Goal: Task Accomplishment & Management: Use online tool/utility

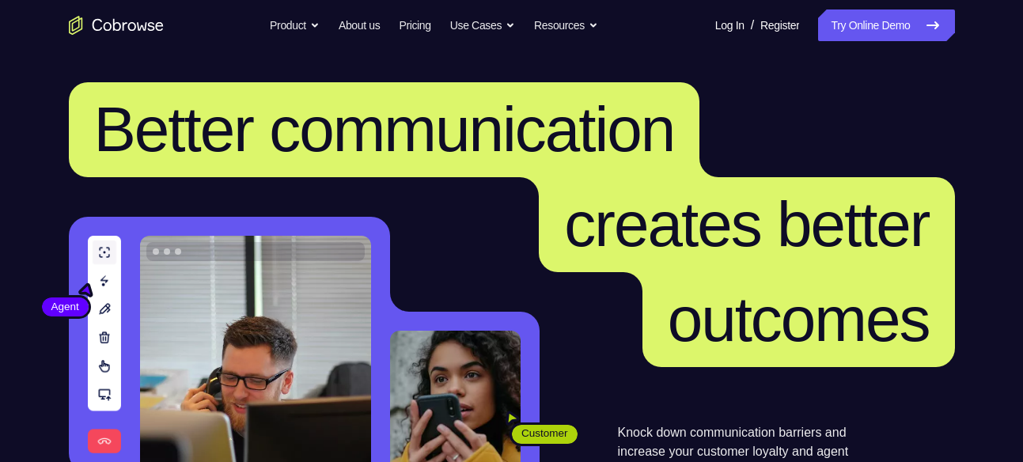
click at [887, 32] on link "Try Online Demo" at bounding box center [886, 25] width 136 height 32
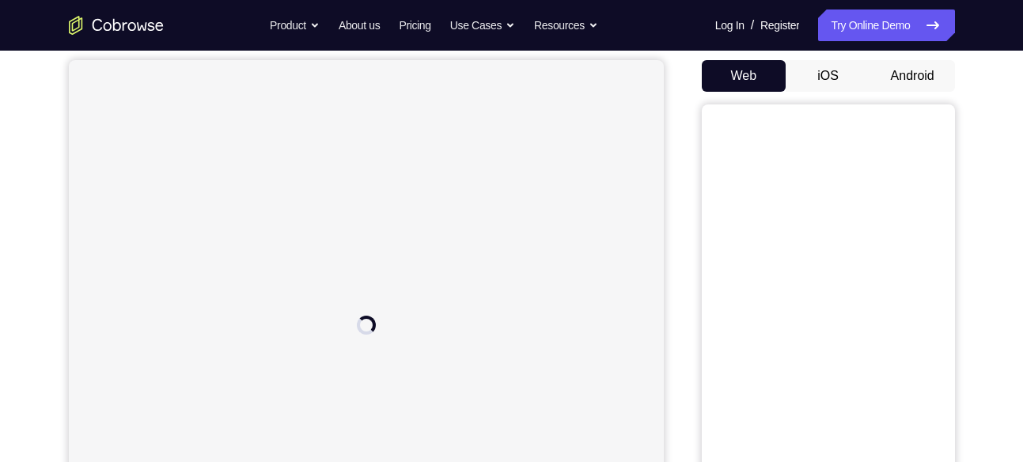
scroll to position [145, 0]
click at [903, 80] on button "Android" at bounding box center [912, 77] width 85 height 32
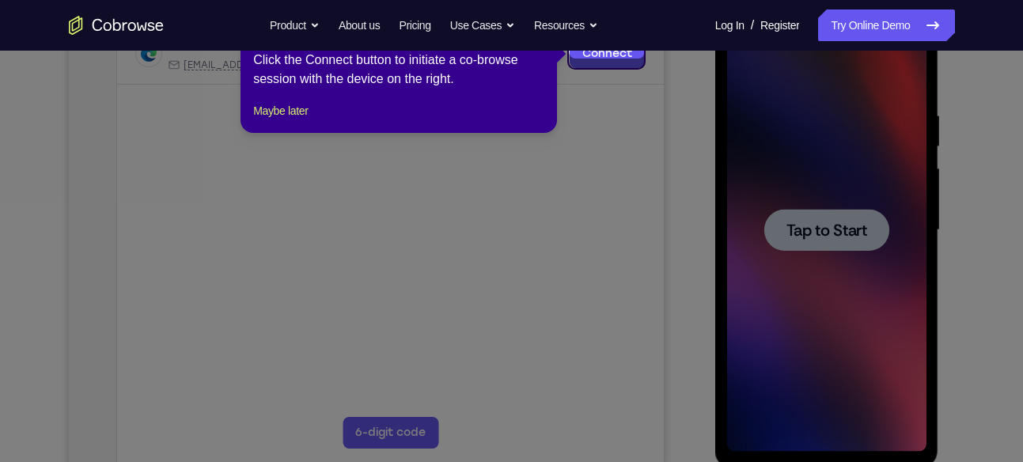
scroll to position [274, 0]
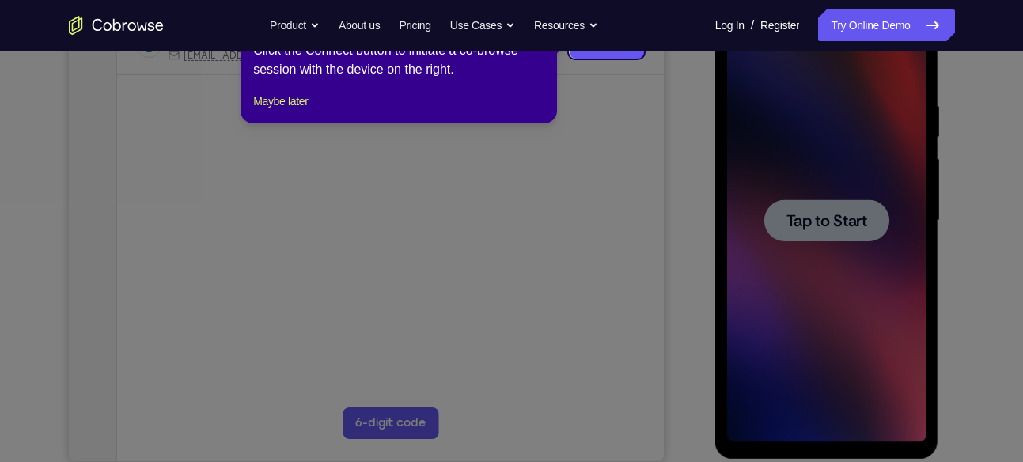
drag, startPoint x: 815, startPoint y: 293, endPoint x: 705, endPoint y: 247, distance: 119.8
click at [705, 247] on icon at bounding box center [517, 231] width 1034 height 462
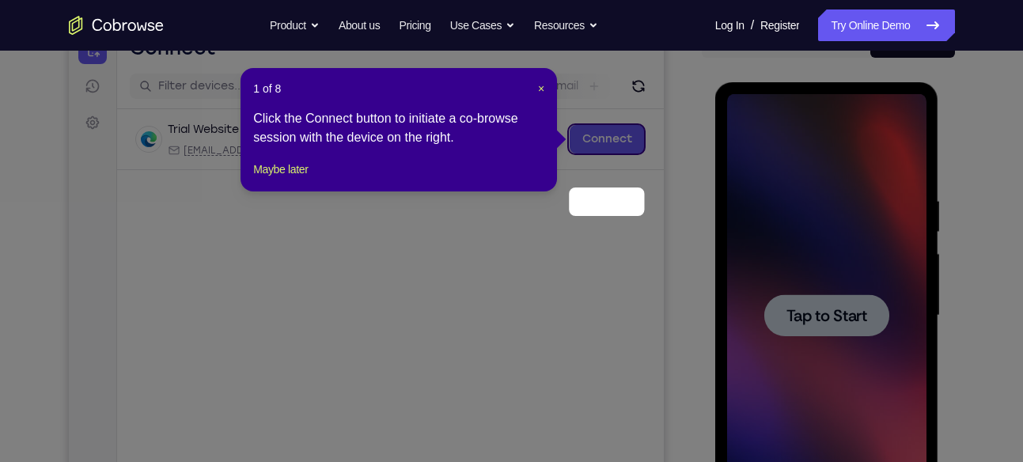
scroll to position [115, 0]
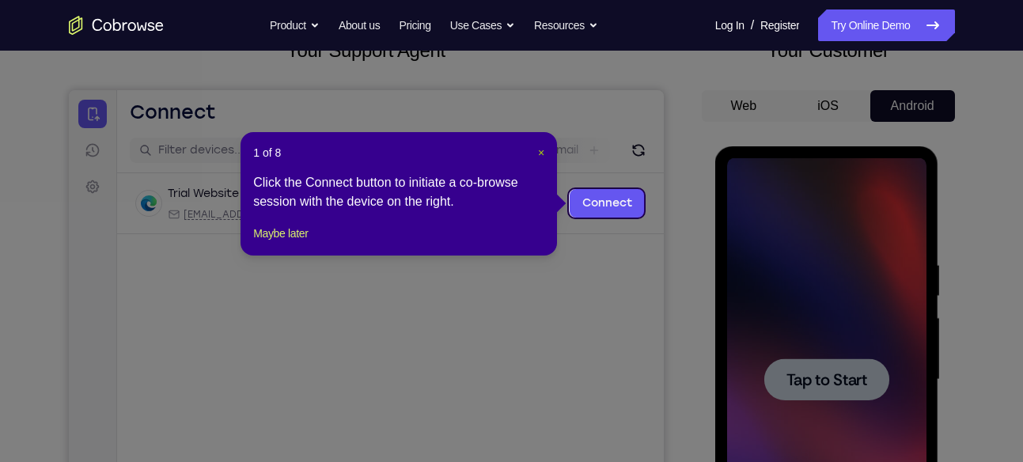
click at [542, 154] on span "×" at bounding box center [541, 152] width 6 height 13
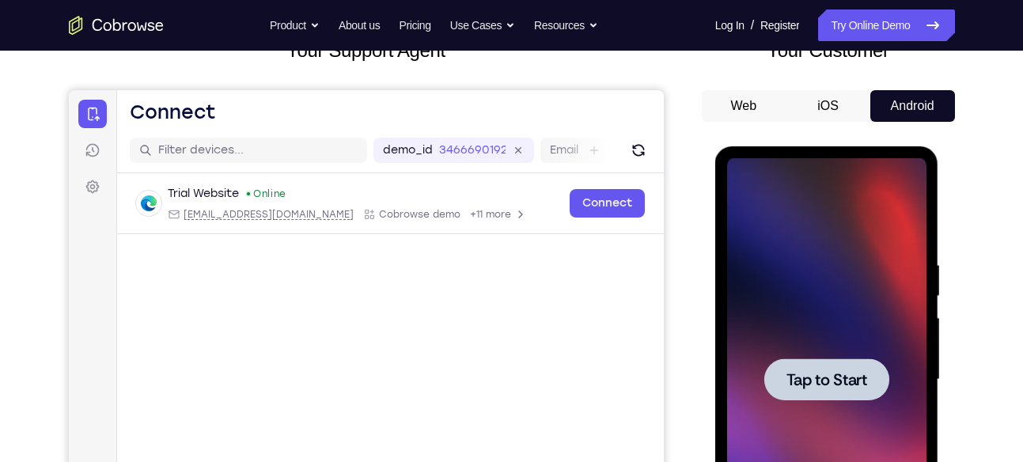
click at [815, 340] on div at bounding box center [826, 379] width 199 height 443
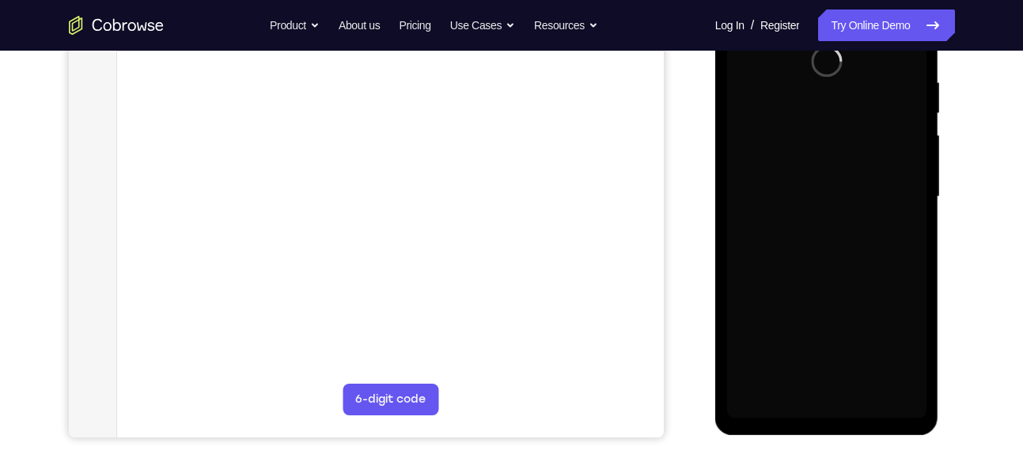
scroll to position [302, 0]
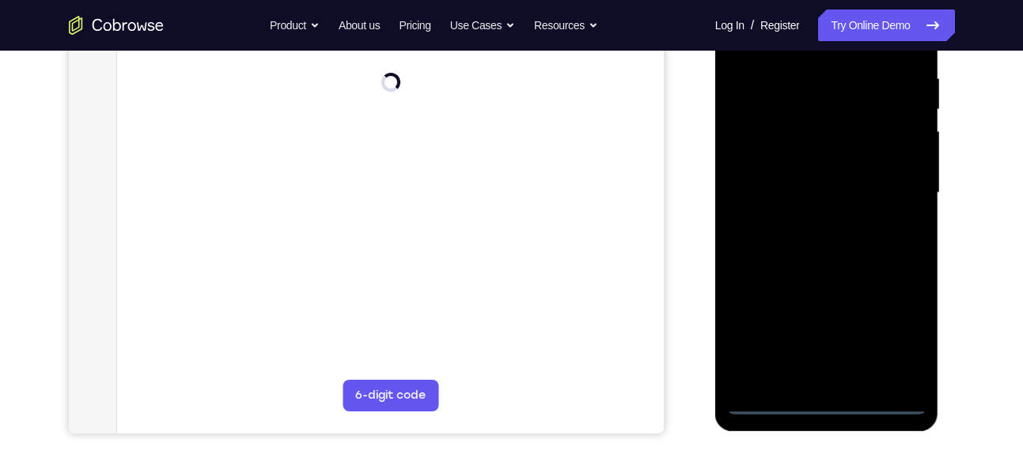
click at [826, 399] on div at bounding box center [826, 193] width 199 height 443
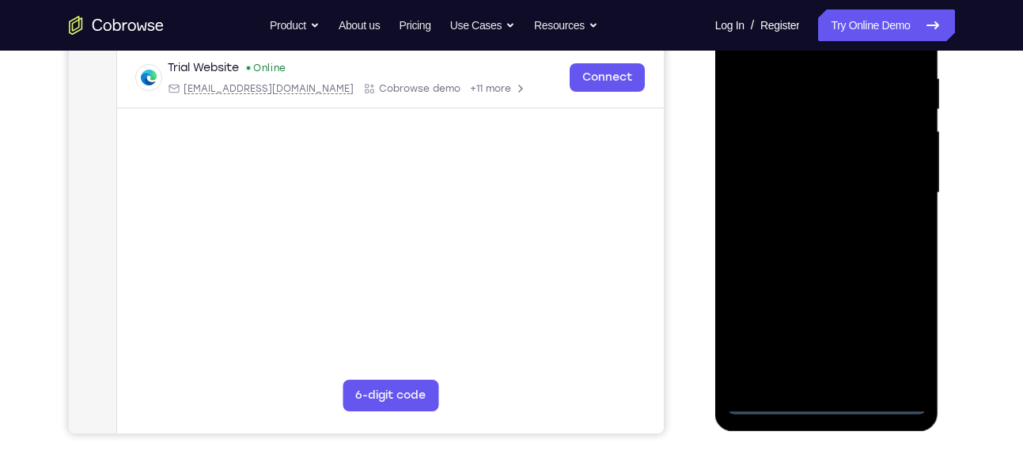
click at [898, 336] on div at bounding box center [826, 193] width 199 height 443
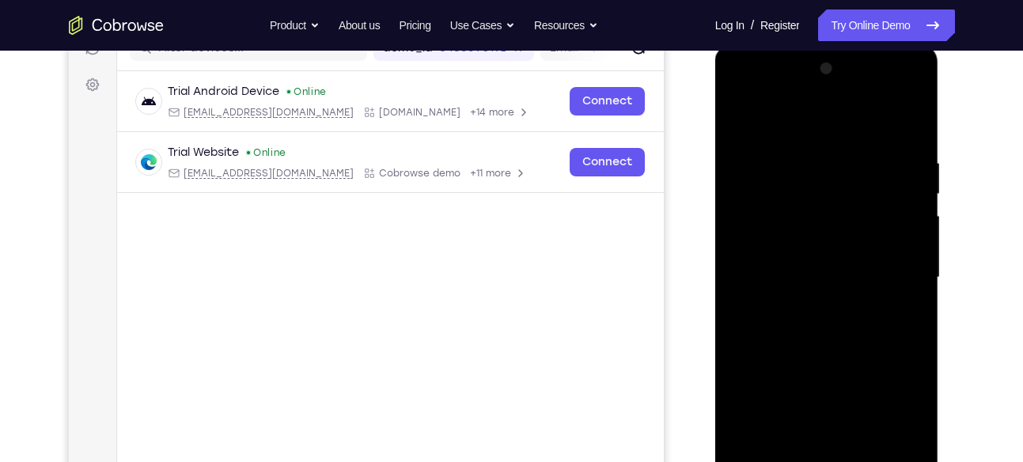
scroll to position [214, 0]
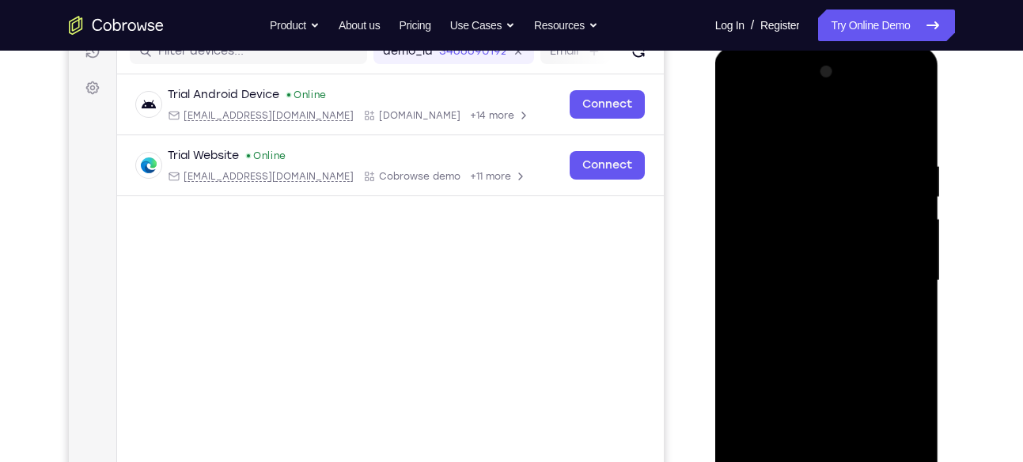
click at [811, 128] on div at bounding box center [826, 280] width 199 height 443
click at [758, 236] on div at bounding box center [826, 280] width 199 height 443
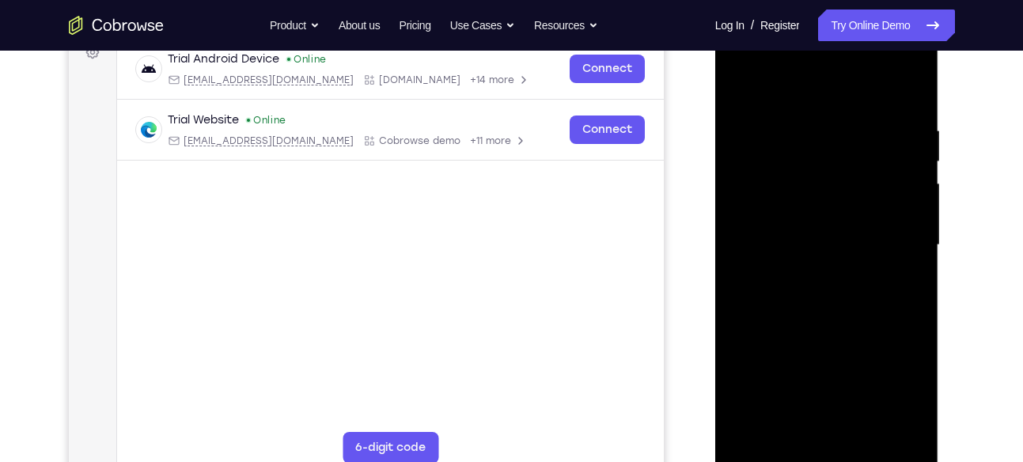
scroll to position [254, 0]
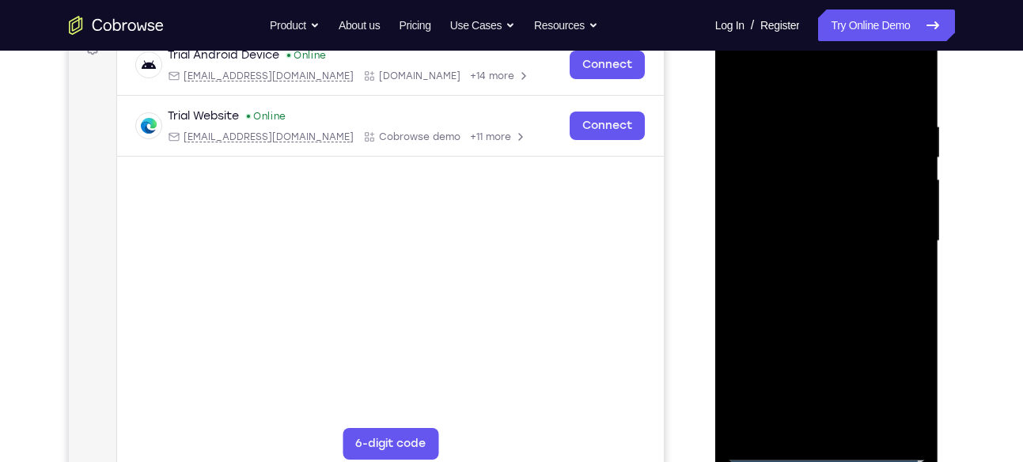
click at [819, 424] on div at bounding box center [826, 241] width 199 height 443
click at [815, 237] on div at bounding box center [826, 241] width 199 height 443
click at [823, 214] on div at bounding box center [826, 241] width 199 height 443
click at [808, 242] on div at bounding box center [826, 241] width 199 height 443
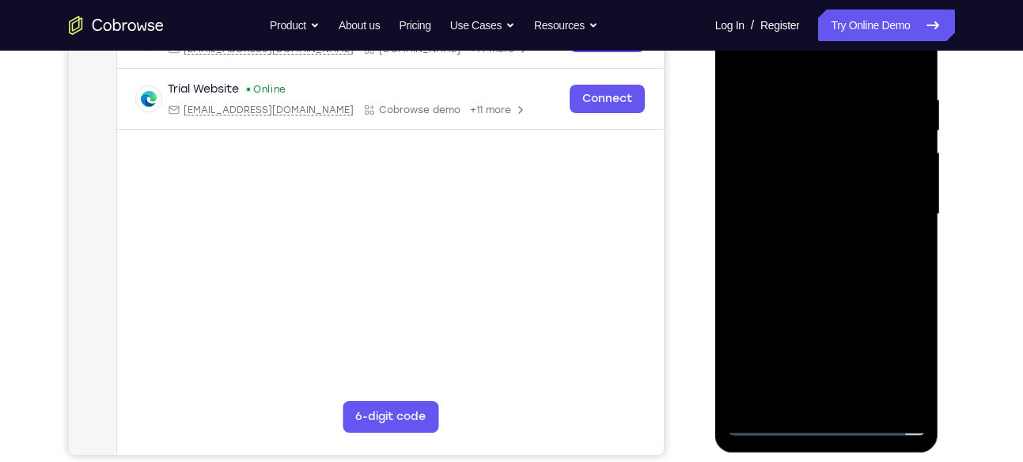
scroll to position [290, 0]
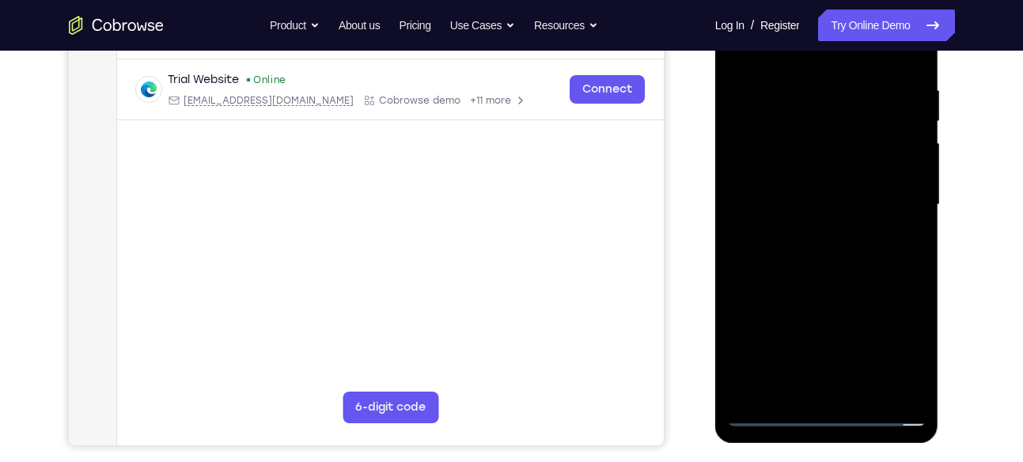
drag, startPoint x: 821, startPoint y: 312, endPoint x: 821, endPoint y: 224, distance: 87.8
click at [821, 224] on div at bounding box center [826, 204] width 199 height 443
click at [816, 375] on div at bounding box center [826, 204] width 199 height 443
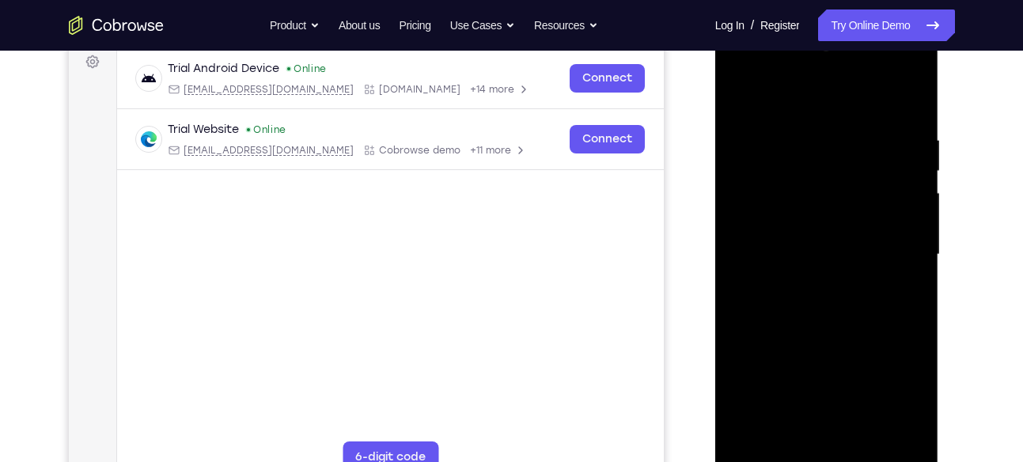
scroll to position [238, 0]
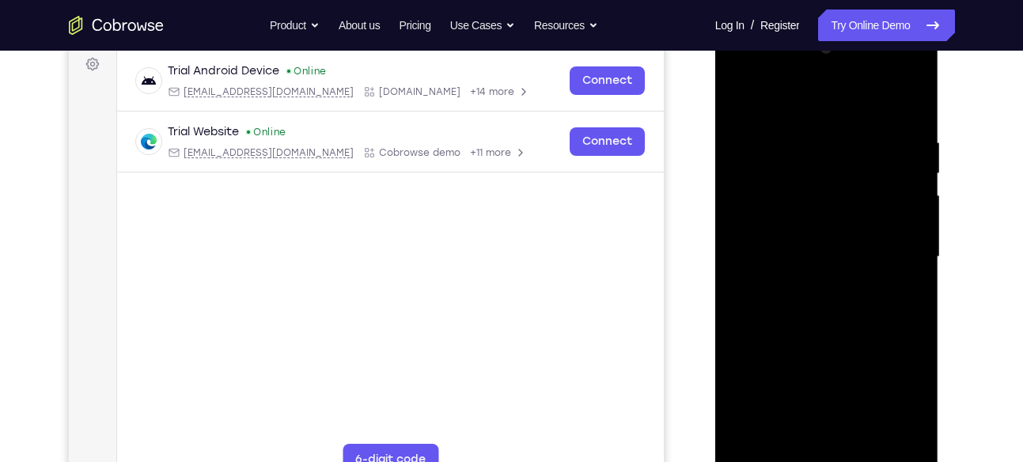
drag, startPoint x: 837, startPoint y: 387, endPoint x: 834, endPoint y: 133, distance: 254.7
click at [834, 133] on div at bounding box center [826, 257] width 199 height 443
click at [778, 282] on div at bounding box center [826, 257] width 199 height 443
click at [825, 198] on div at bounding box center [826, 257] width 199 height 443
drag, startPoint x: 854, startPoint y: 140, endPoint x: 841, endPoint y: 428, distance: 288.1
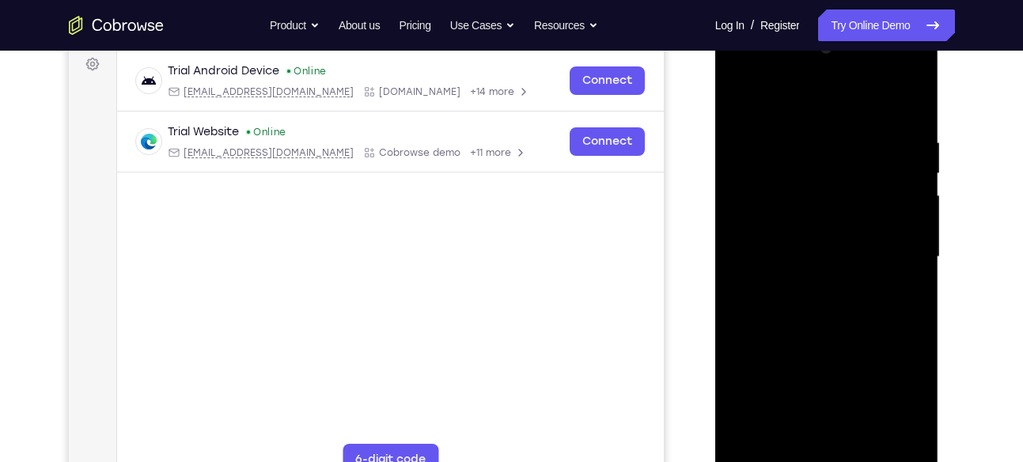
click at [841, 428] on div at bounding box center [826, 257] width 199 height 443
click at [878, 115] on div at bounding box center [826, 257] width 199 height 443
click at [738, 189] on div at bounding box center [826, 257] width 199 height 443
click at [860, 148] on div at bounding box center [826, 257] width 199 height 443
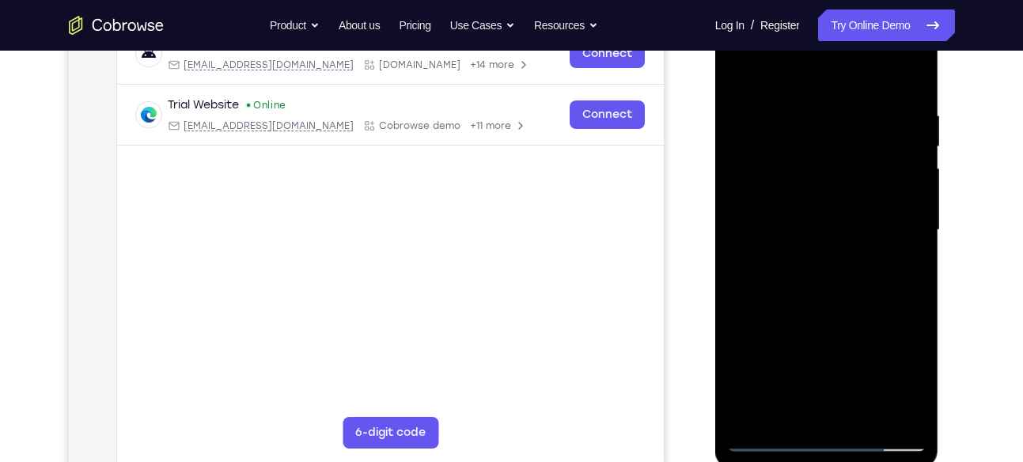
scroll to position [274, 0]
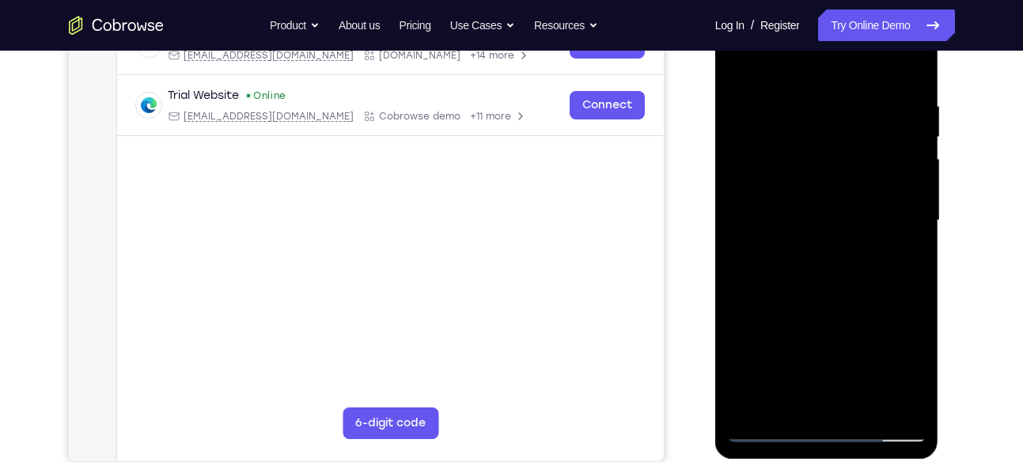
click at [767, 431] on div at bounding box center [826, 220] width 199 height 443
drag, startPoint x: 852, startPoint y: 352, endPoint x: 848, endPoint y: 164, distance: 188.3
click at [848, 164] on div at bounding box center [826, 220] width 199 height 443
click at [773, 429] on div at bounding box center [826, 220] width 199 height 443
click at [800, 168] on div at bounding box center [826, 220] width 199 height 443
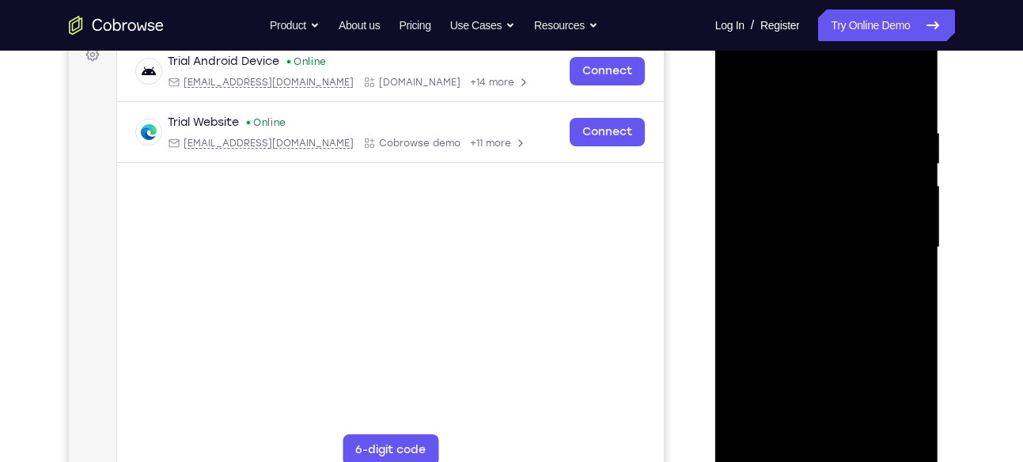
scroll to position [247, 0]
click at [917, 63] on div at bounding box center [826, 248] width 199 height 443
click at [888, 361] on div at bounding box center [826, 248] width 199 height 443
click at [899, 82] on div at bounding box center [826, 248] width 199 height 443
click at [849, 278] on div at bounding box center [826, 248] width 199 height 443
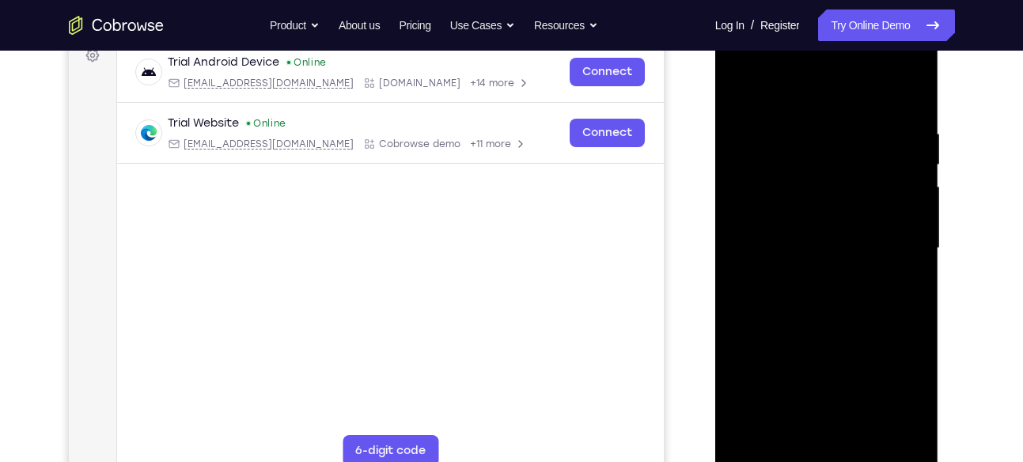
click at [864, 180] on div at bounding box center [826, 248] width 199 height 443
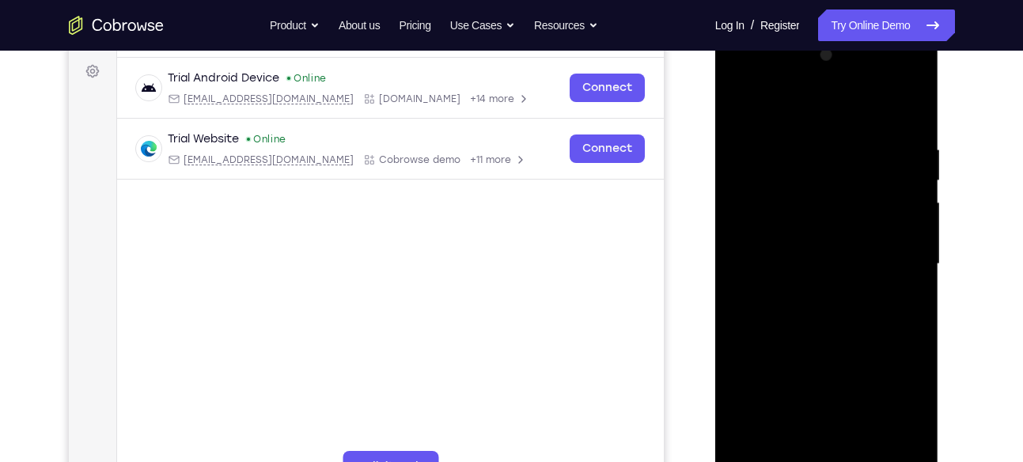
scroll to position [225, 0]
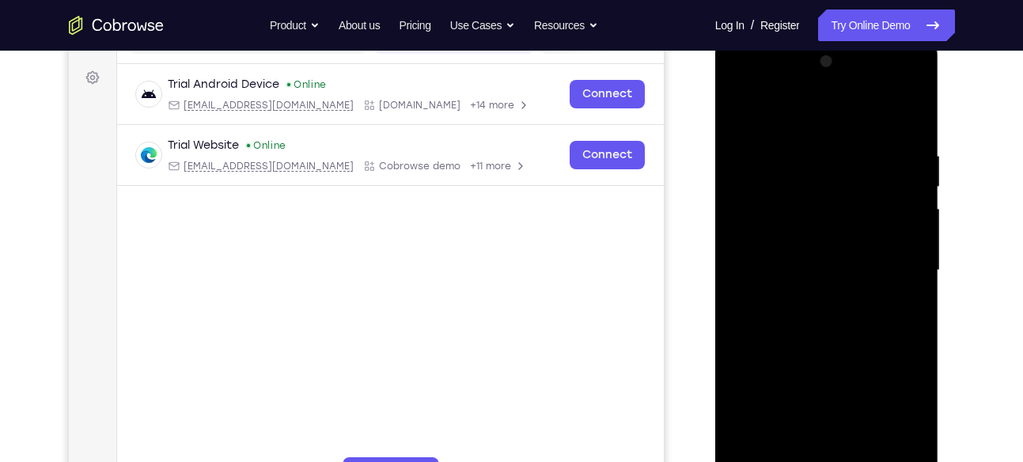
click at [883, 139] on div at bounding box center [826, 270] width 199 height 443
click at [911, 84] on div at bounding box center [826, 270] width 199 height 443
click at [872, 384] on div at bounding box center [826, 270] width 199 height 443
drag, startPoint x: 844, startPoint y: 384, endPoint x: 856, endPoint y: 221, distance: 163.4
click at [856, 221] on div at bounding box center [826, 270] width 199 height 443
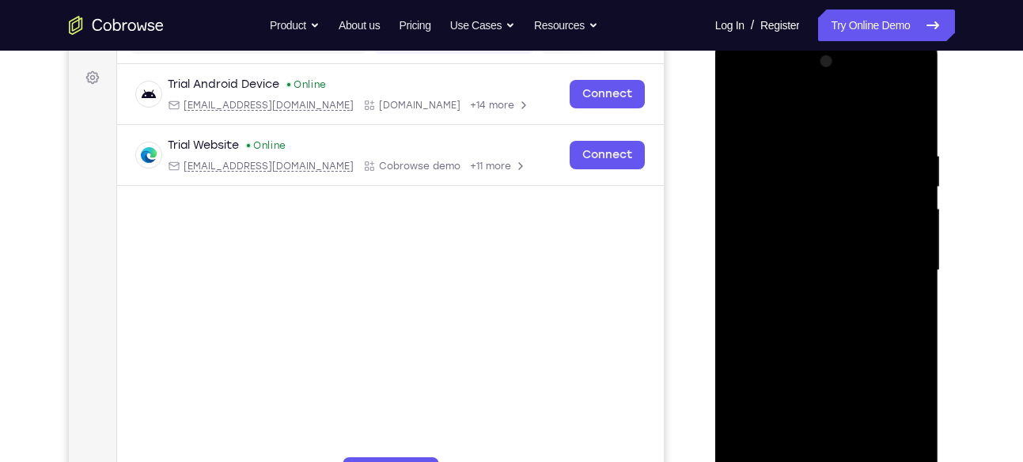
click at [823, 339] on div at bounding box center [826, 270] width 199 height 443
drag, startPoint x: 883, startPoint y: 384, endPoint x: 880, endPoint y: 235, distance: 149.5
click at [880, 235] on div at bounding box center [826, 270] width 199 height 443
drag, startPoint x: 762, startPoint y: 390, endPoint x: 770, endPoint y: 119, distance: 271.4
click at [770, 119] on div at bounding box center [826, 270] width 199 height 443
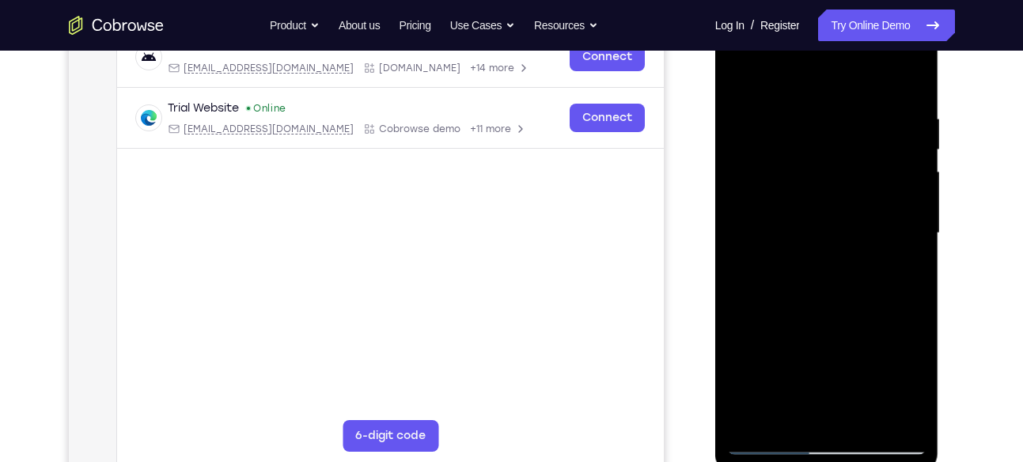
scroll to position [263, 0]
click at [769, 440] on div at bounding box center [826, 232] width 199 height 443
click at [750, 110] on div at bounding box center [826, 232] width 199 height 443
click at [758, 129] on div at bounding box center [826, 232] width 199 height 443
click at [771, 440] on div at bounding box center [826, 232] width 199 height 443
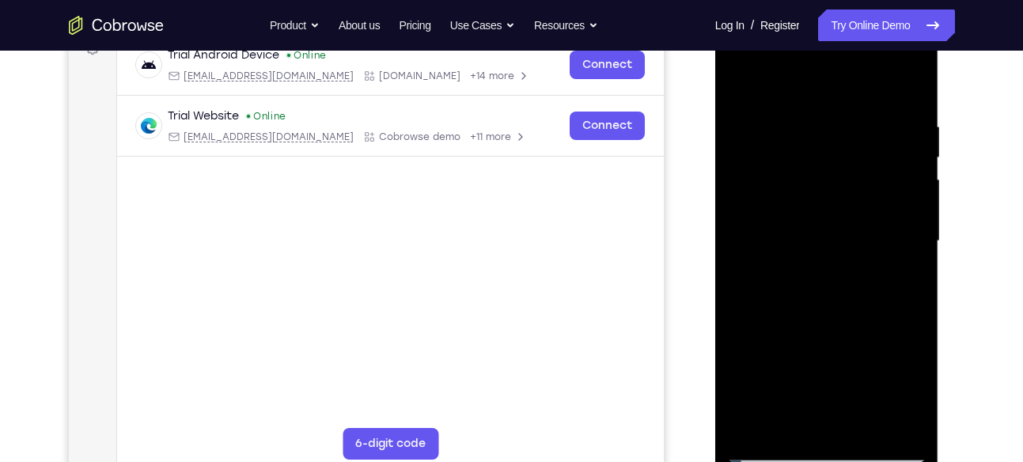
scroll to position [236, 0]
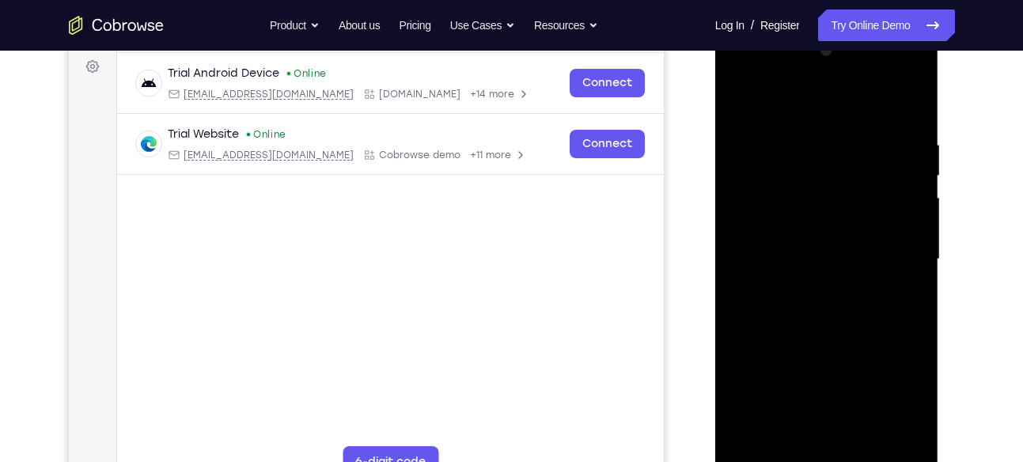
click at [915, 72] on div at bounding box center [826, 259] width 199 height 443
click at [850, 371] on div at bounding box center [826, 259] width 199 height 443
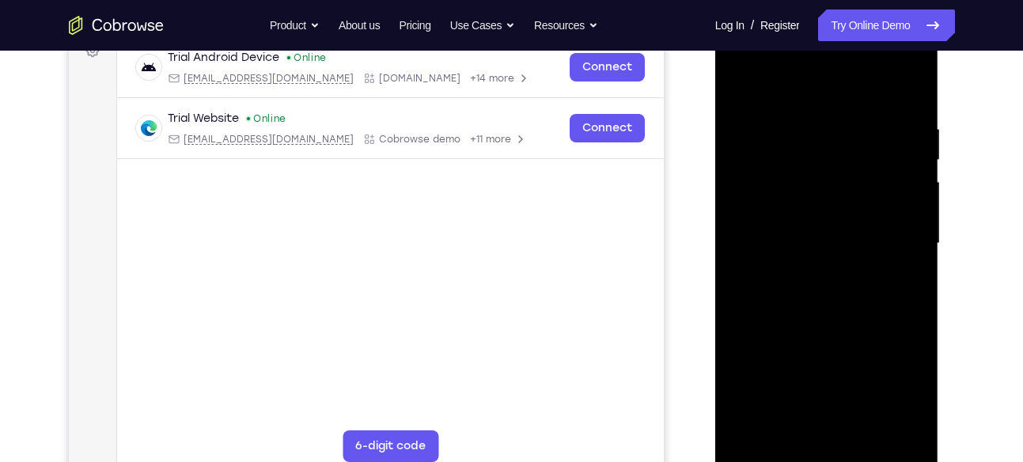
scroll to position [268, 0]
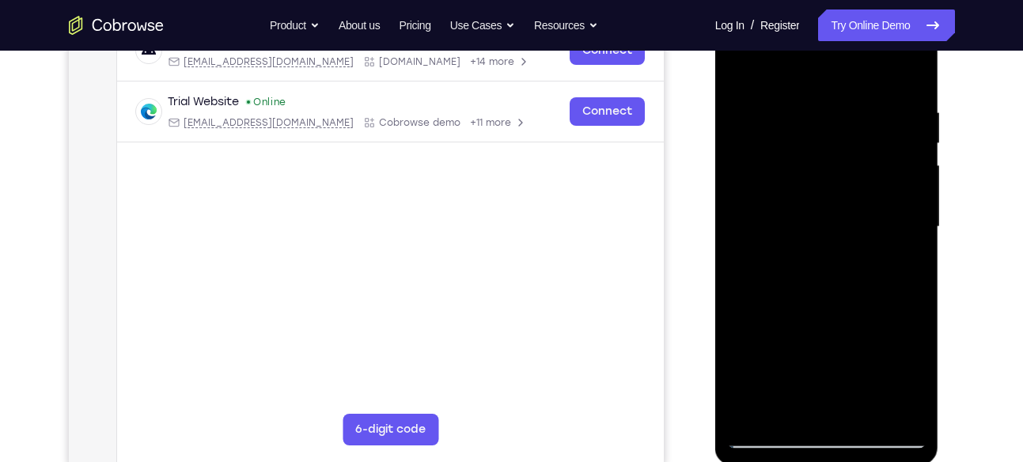
click at [768, 440] on div at bounding box center [826, 227] width 199 height 443
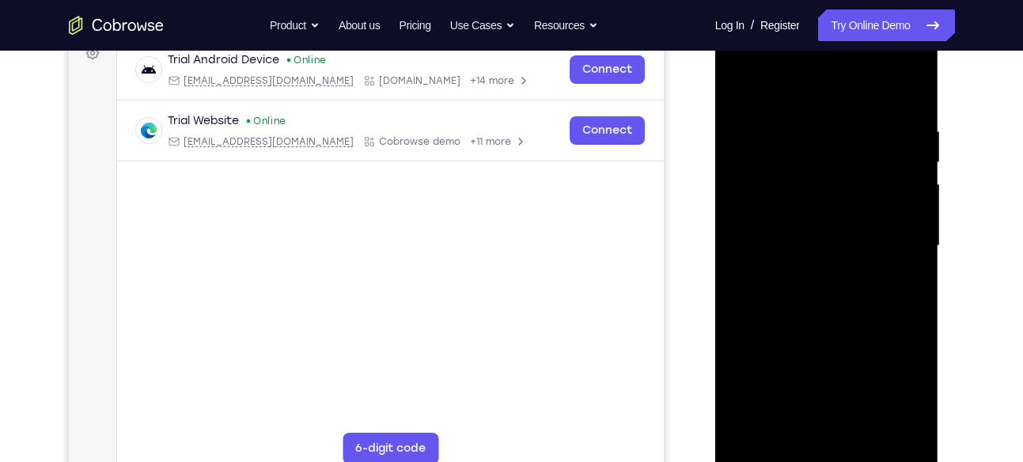
scroll to position [244, 0]
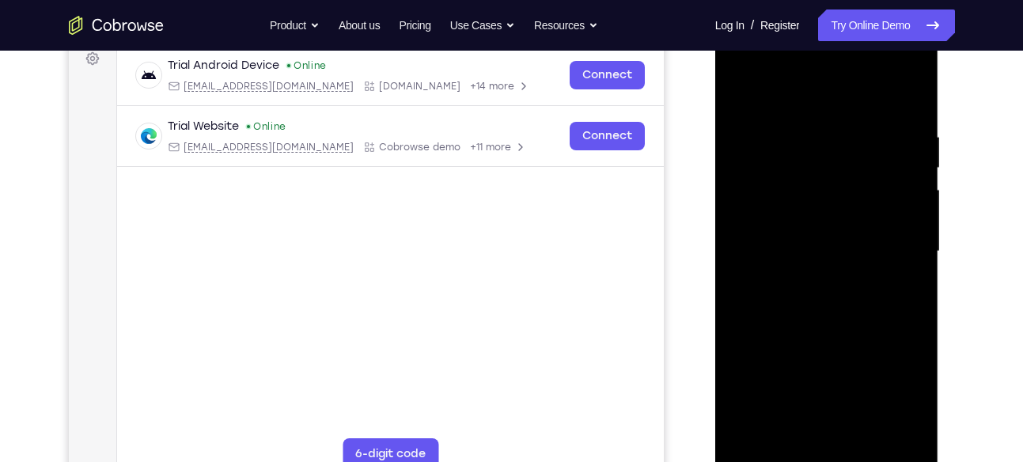
click at [741, 68] on div at bounding box center [826, 251] width 199 height 443
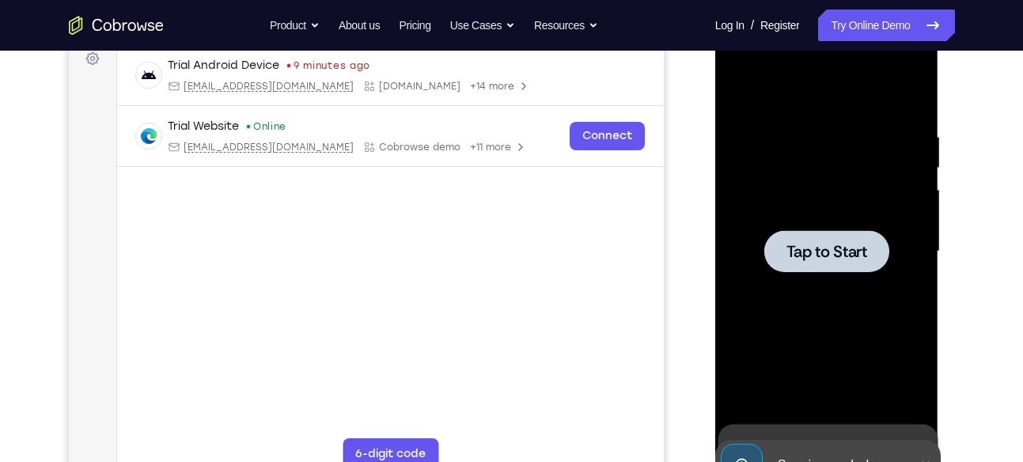
click at [798, 217] on div at bounding box center [826, 251] width 199 height 443
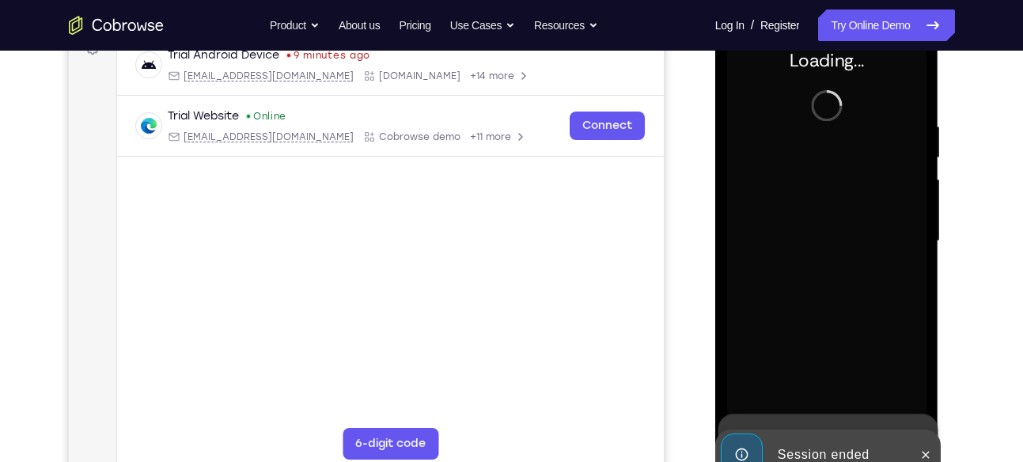
scroll to position [263, 0]
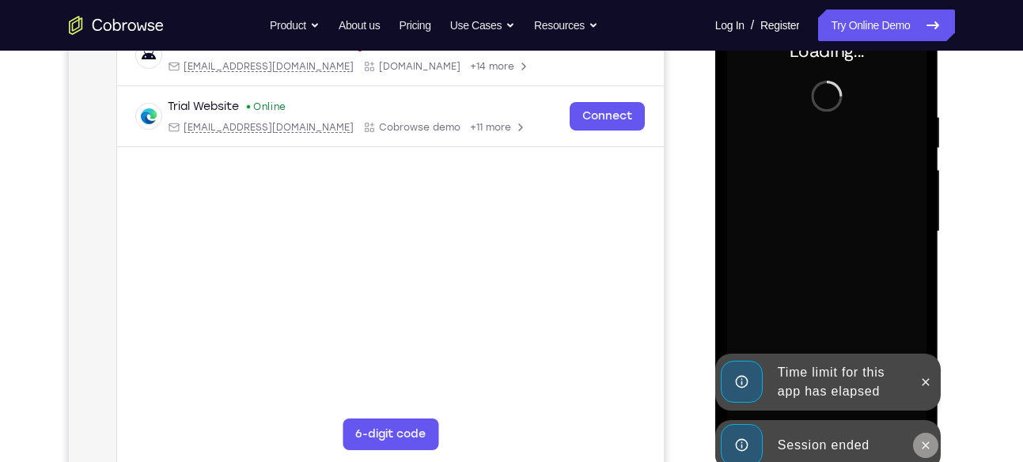
click at [926, 444] on icon at bounding box center [925, 444] width 7 height 7
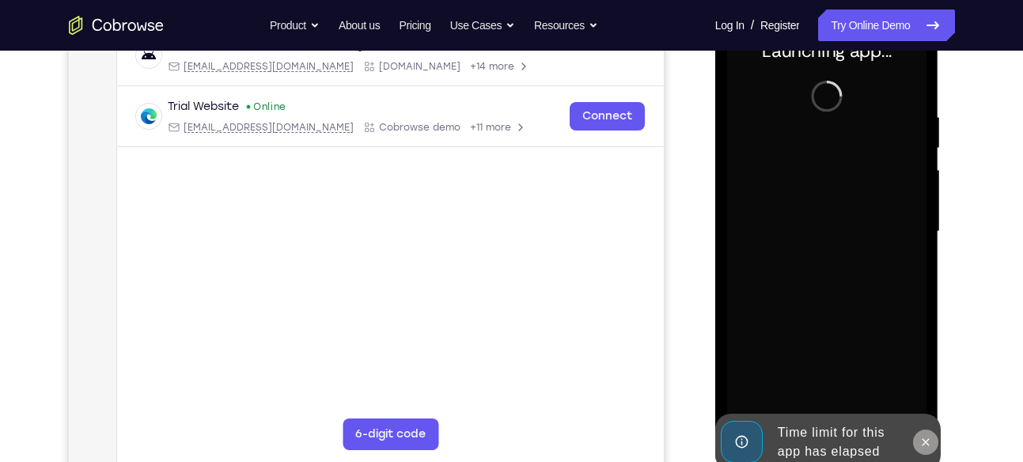
click at [924, 440] on icon at bounding box center [925, 441] width 7 height 7
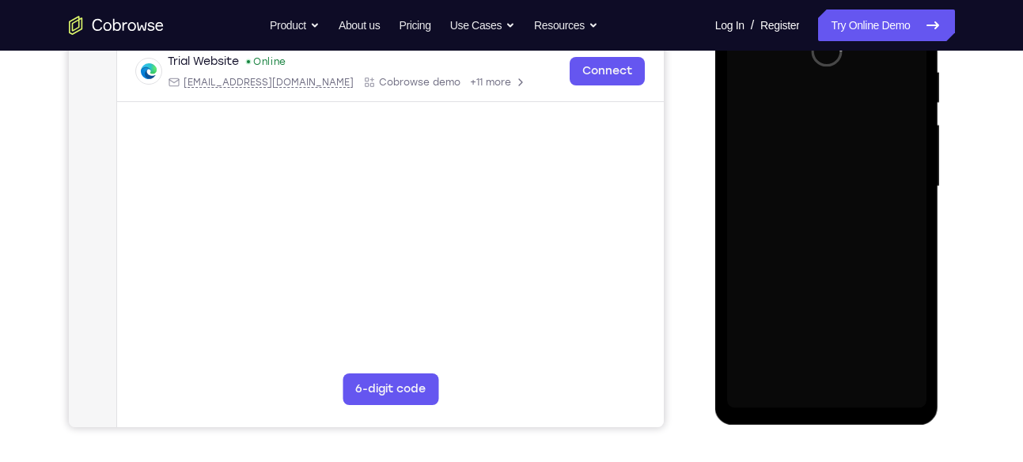
scroll to position [319, 0]
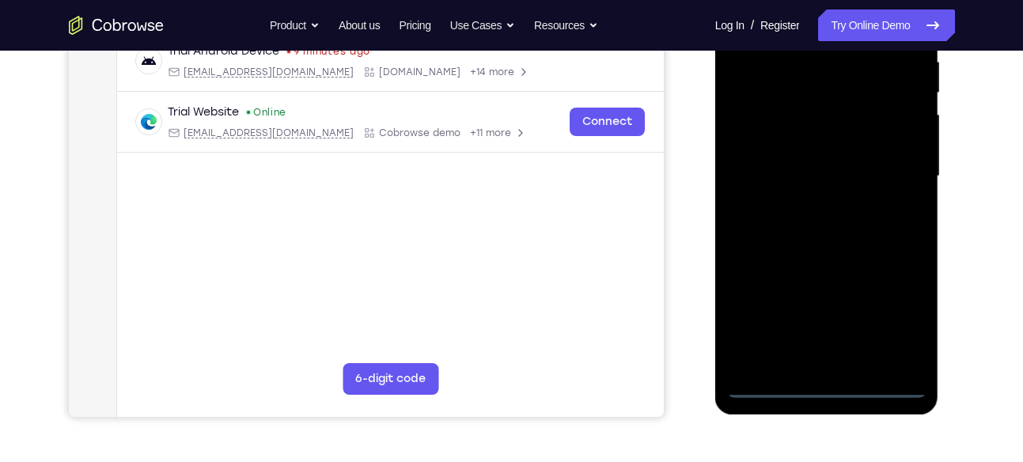
click at [822, 384] on div at bounding box center [826, 176] width 199 height 443
click at [889, 314] on div at bounding box center [826, 176] width 199 height 443
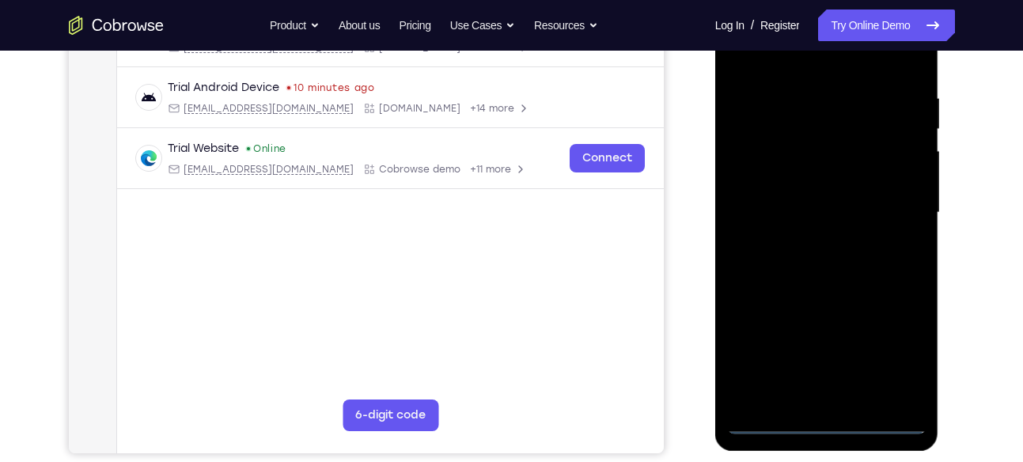
scroll to position [279, 0]
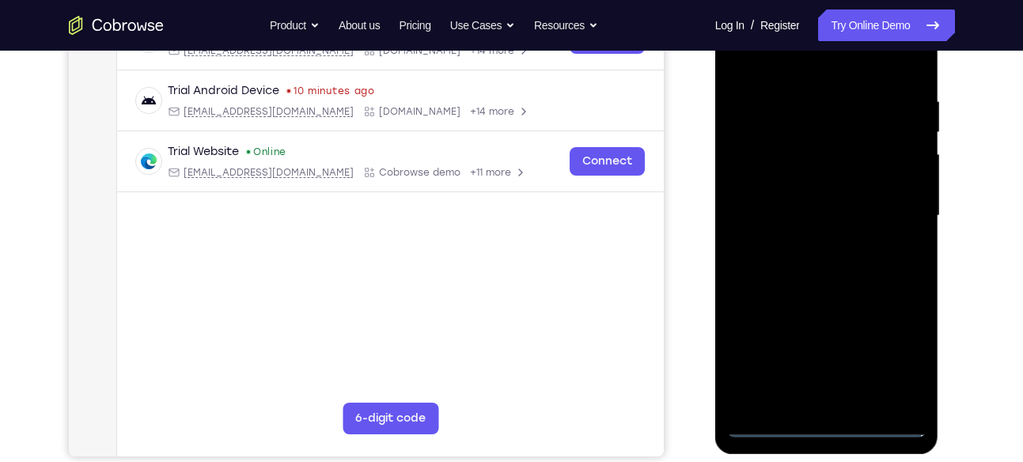
click at [769, 64] on div at bounding box center [826, 215] width 199 height 443
click at [764, 166] on div at bounding box center [826, 215] width 199 height 443
click at [811, 219] on div at bounding box center [826, 215] width 199 height 443
click at [811, 202] on div at bounding box center [826, 215] width 199 height 443
click at [813, 230] on div at bounding box center [826, 215] width 199 height 443
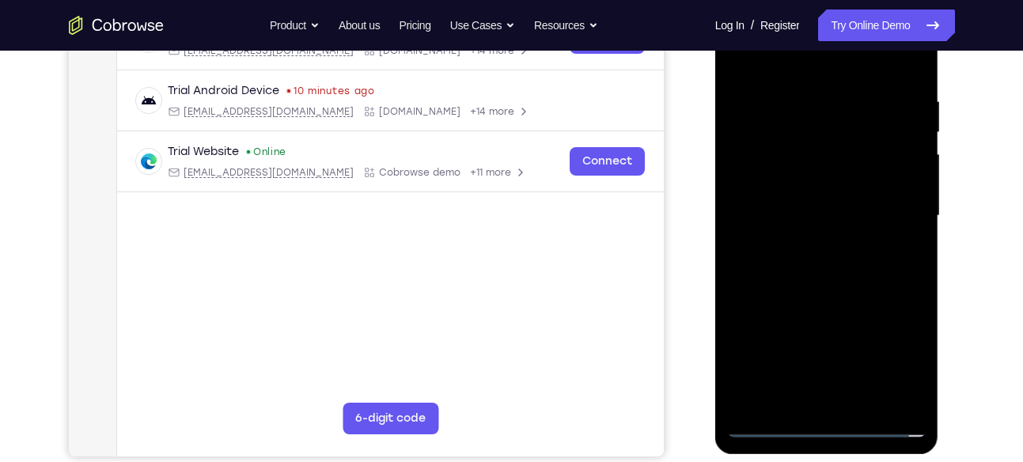
click at [813, 230] on div at bounding box center [826, 215] width 199 height 443
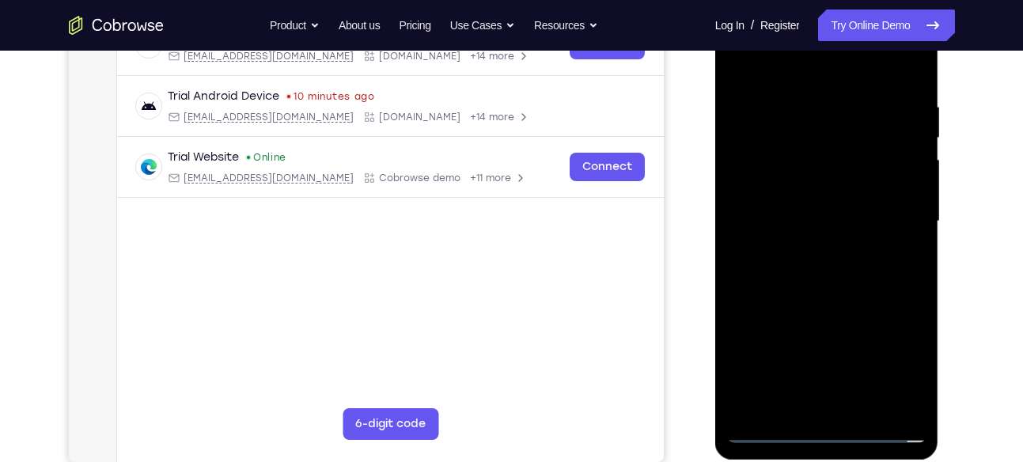
scroll to position [269, 0]
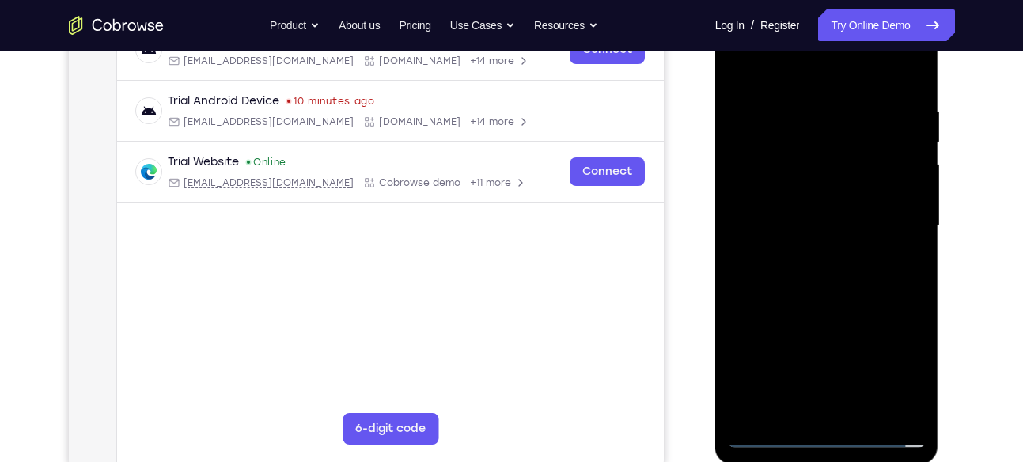
drag, startPoint x: 822, startPoint y: 350, endPoint x: 818, endPoint y: 305, distance: 44.5
click at [818, 305] on div at bounding box center [826, 226] width 199 height 443
click at [810, 405] on div at bounding box center [826, 226] width 199 height 443
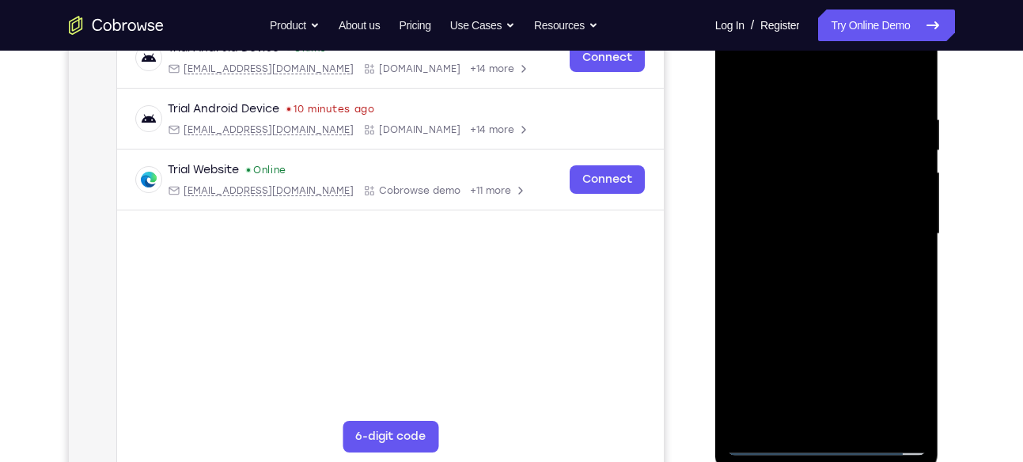
scroll to position [249, 0]
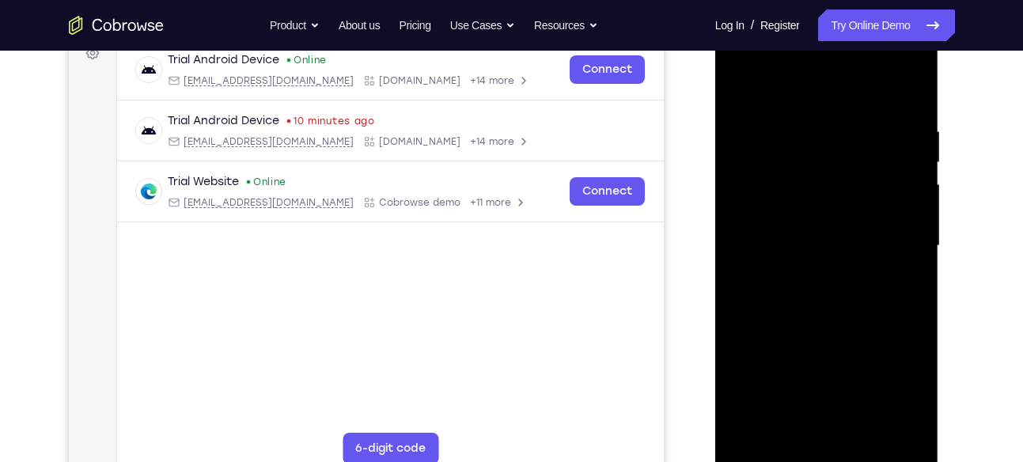
click at [879, 110] on div at bounding box center [826, 246] width 199 height 443
click at [743, 87] on div at bounding box center [826, 246] width 199 height 443
drag, startPoint x: 819, startPoint y: 369, endPoint x: 824, endPoint y: 264, distance: 104.5
click at [824, 264] on div at bounding box center [826, 246] width 199 height 443
drag, startPoint x: 826, startPoint y: 385, endPoint x: 826, endPoint y: 239, distance: 146.3
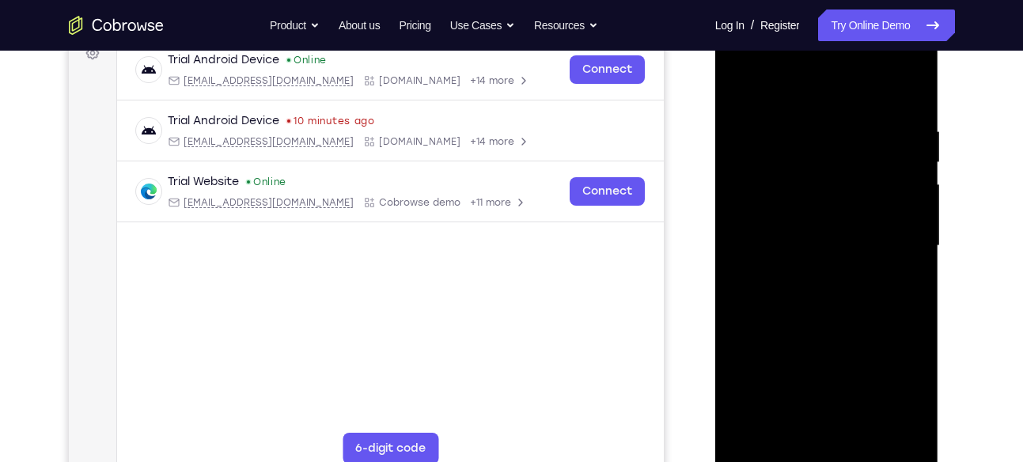
click at [826, 239] on div at bounding box center [826, 246] width 199 height 443
click at [758, 346] on div at bounding box center [826, 246] width 199 height 443
click at [829, 257] on div at bounding box center [826, 246] width 199 height 443
click at [798, 178] on div at bounding box center [826, 246] width 199 height 443
drag, startPoint x: 826, startPoint y: 342, endPoint x: 839, endPoint y: 210, distance: 131.9
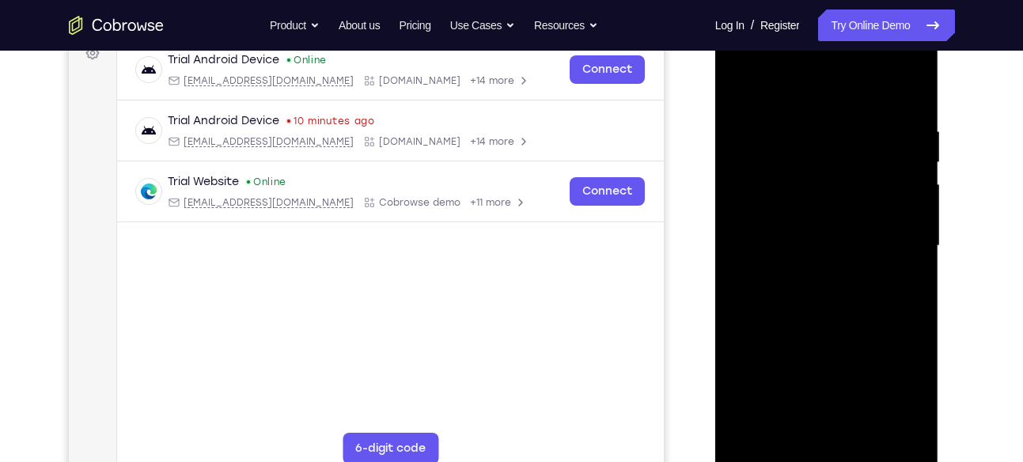
click at [839, 210] on div at bounding box center [826, 246] width 199 height 443
drag, startPoint x: 828, startPoint y: 259, endPoint x: 828, endPoint y: 74, distance: 184.3
click at [828, 74] on div at bounding box center [826, 246] width 199 height 443
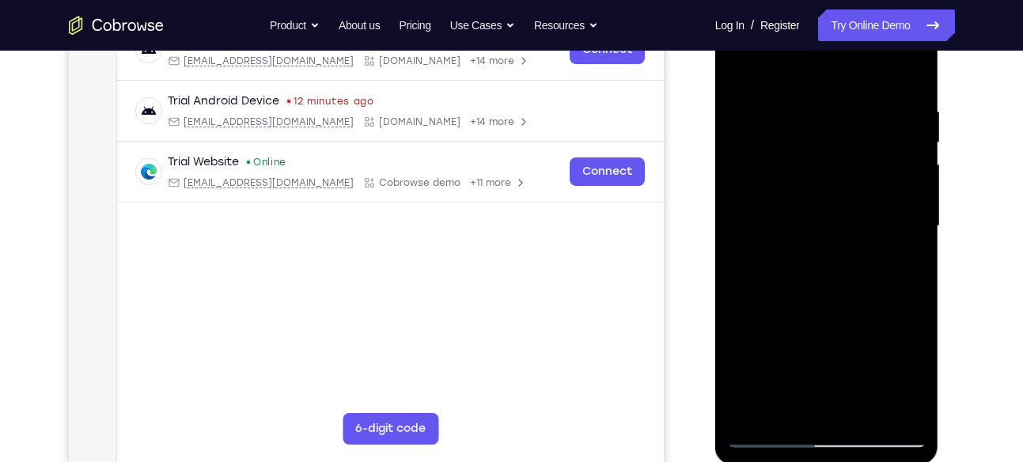
scroll to position [273, 0]
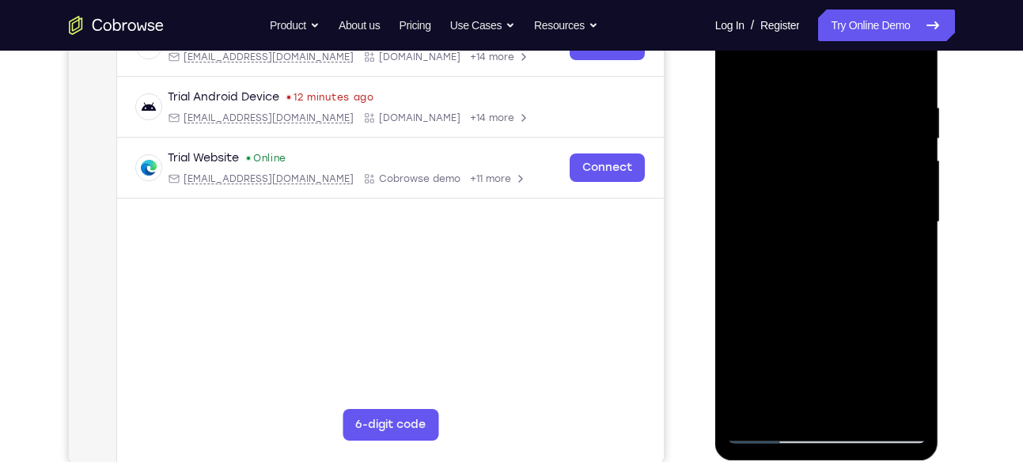
click at [743, 183] on div at bounding box center [826, 222] width 199 height 443
click at [837, 119] on div at bounding box center [826, 222] width 199 height 443
click at [828, 240] on div at bounding box center [826, 222] width 199 height 443
click at [835, 243] on div at bounding box center [826, 222] width 199 height 443
click at [740, 66] on div at bounding box center [826, 222] width 199 height 443
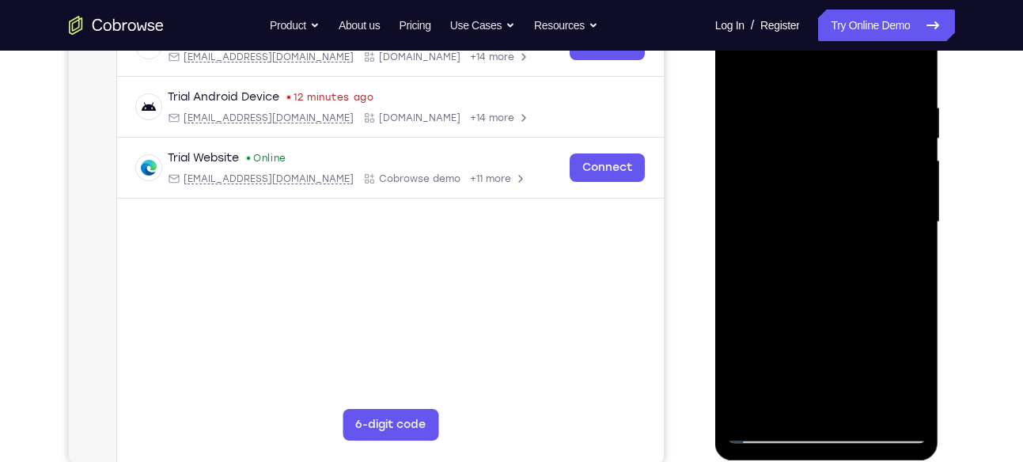
click at [736, 65] on div at bounding box center [826, 222] width 199 height 443
drag, startPoint x: 827, startPoint y: 361, endPoint x: 849, endPoint y: 86, distance: 276.0
click at [849, 86] on div at bounding box center [826, 222] width 199 height 443
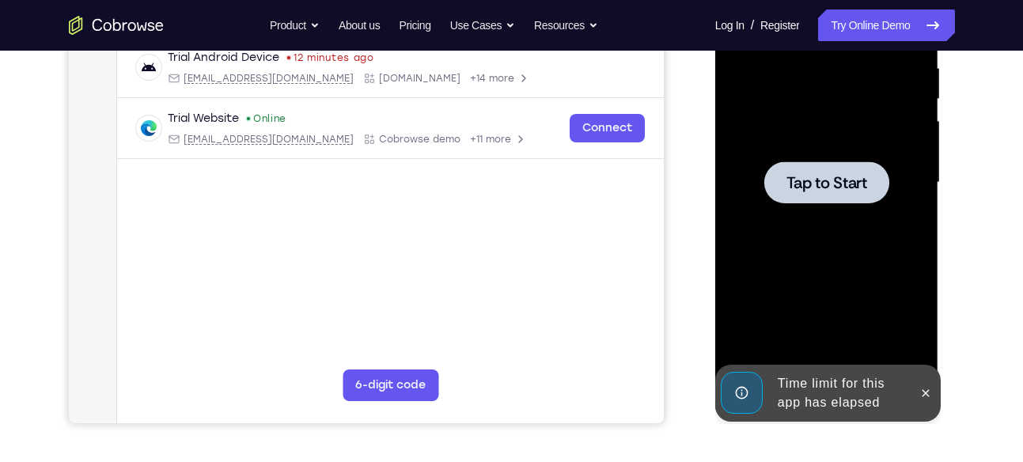
scroll to position [336, 0]
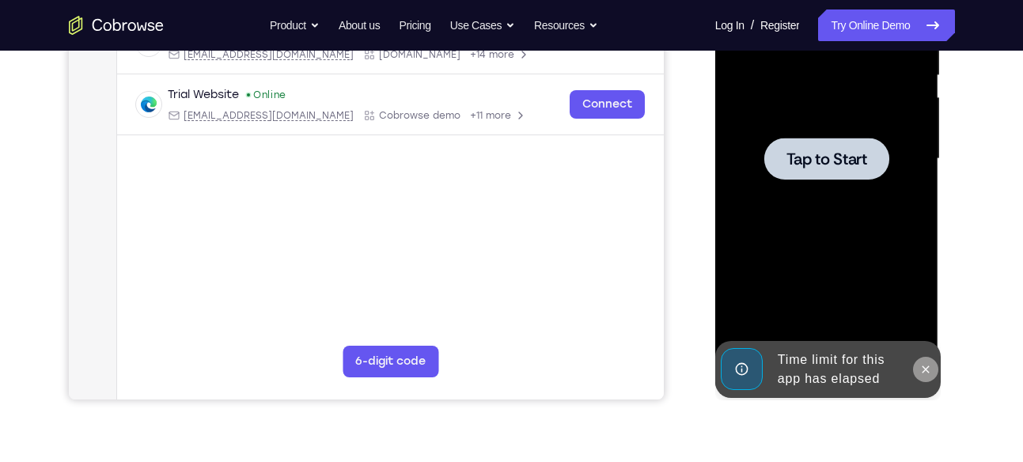
click at [922, 366] on icon at bounding box center [925, 369] width 13 height 13
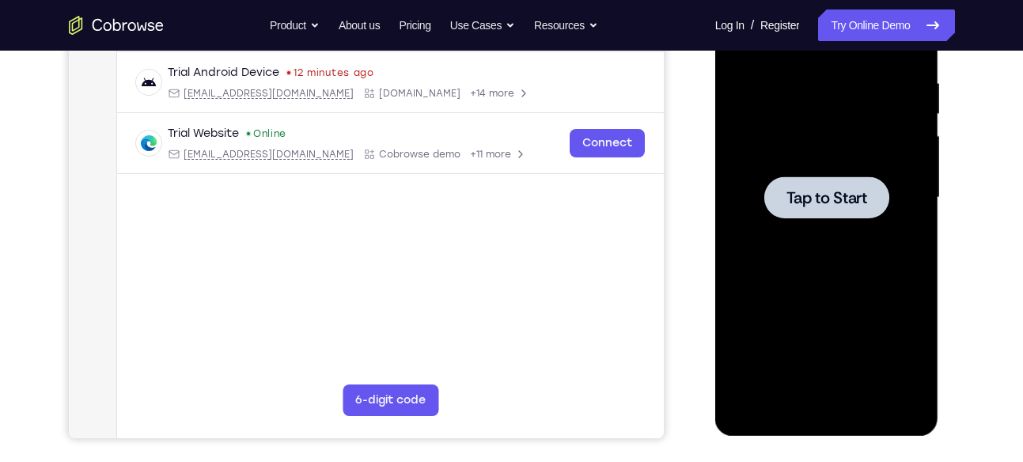
scroll to position [287, 0]
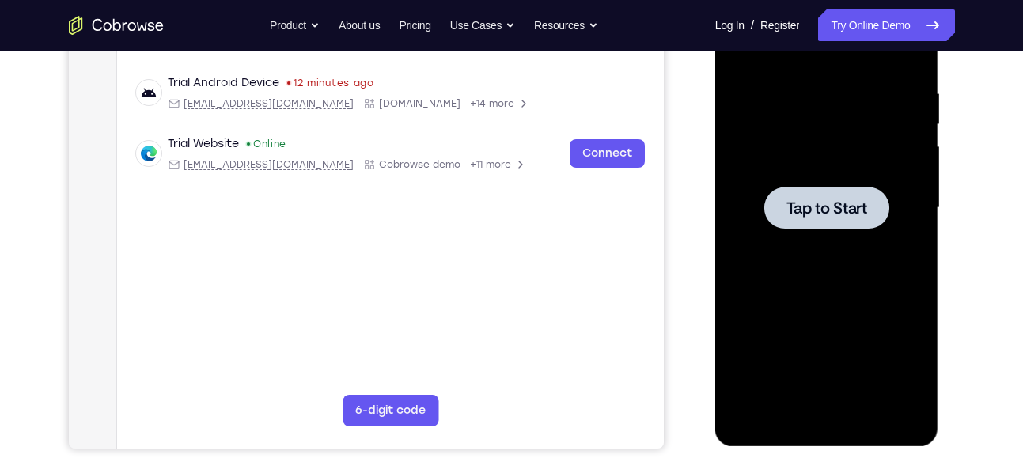
click at [822, 172] on div at bounding box center [826, 208] width 199 height 443
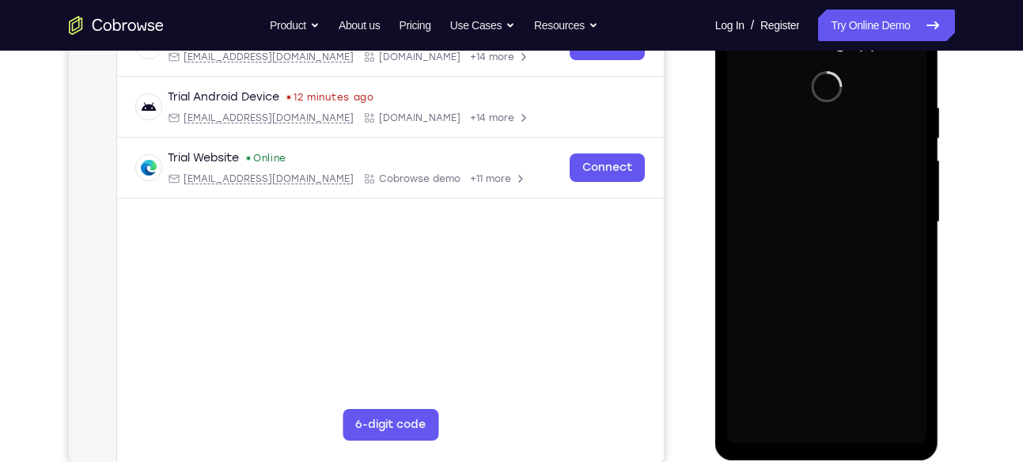
scroll to position [270, 0]
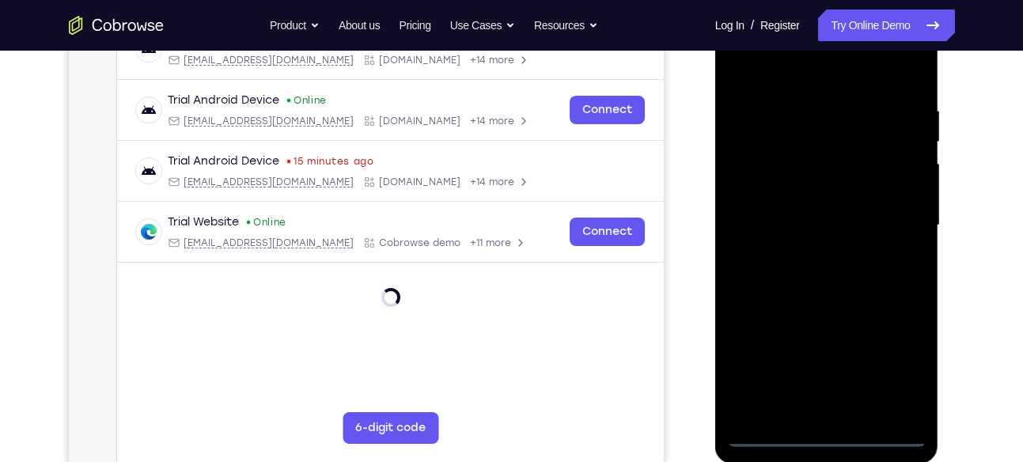
click at [826, 438] on div at bounding box center [826, 225] width 199 height 443
click at [826, 435] on div at bounding box center [826, 225] width 199 height 443
click at [890, 369] on div at bounding box center [826, 225] width 199 height 443
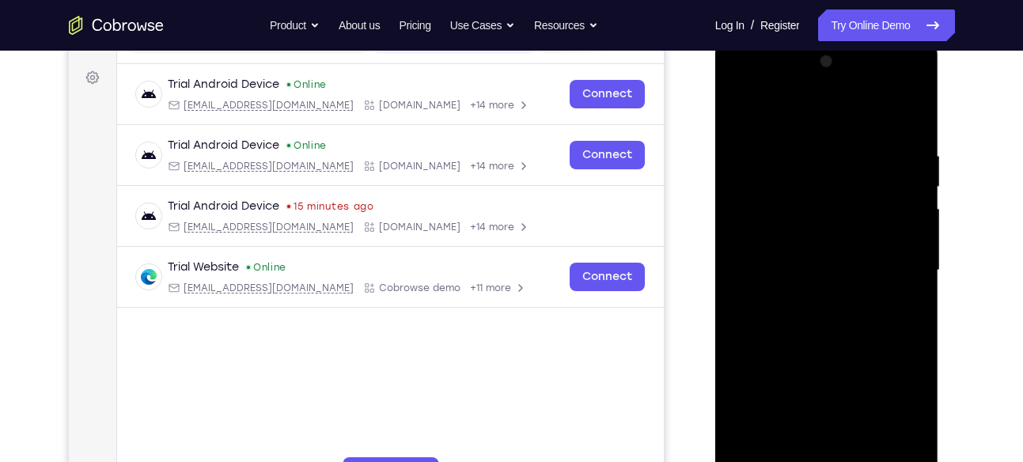
scroll to position [208, 0]
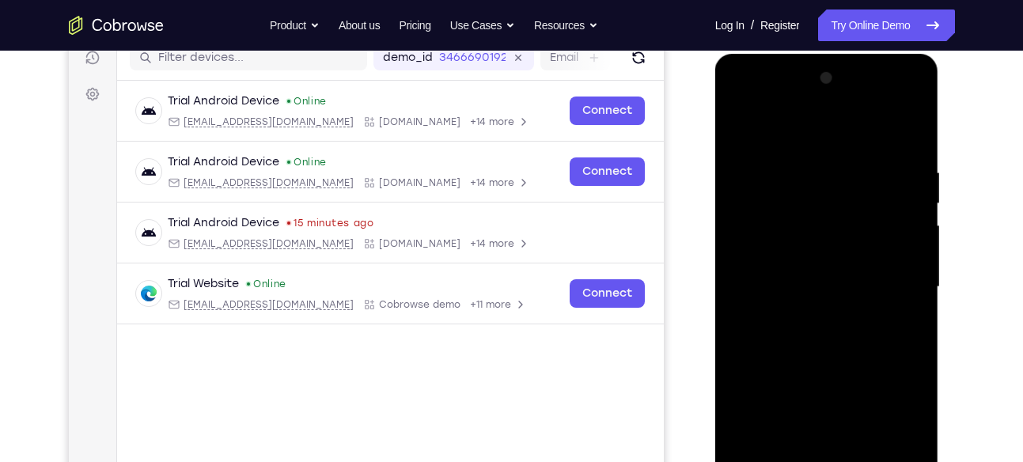
click at [795, 127] on div at bounding box center [826, 287] width 199 height 443
click at [759, 244] on div at bounding box center [826, 287] width 199 height 443
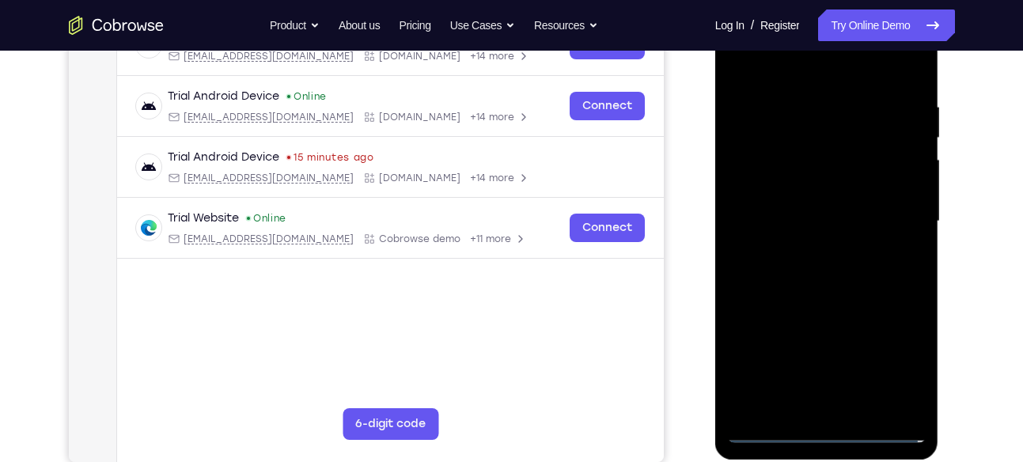
scroll to position [270, 0]
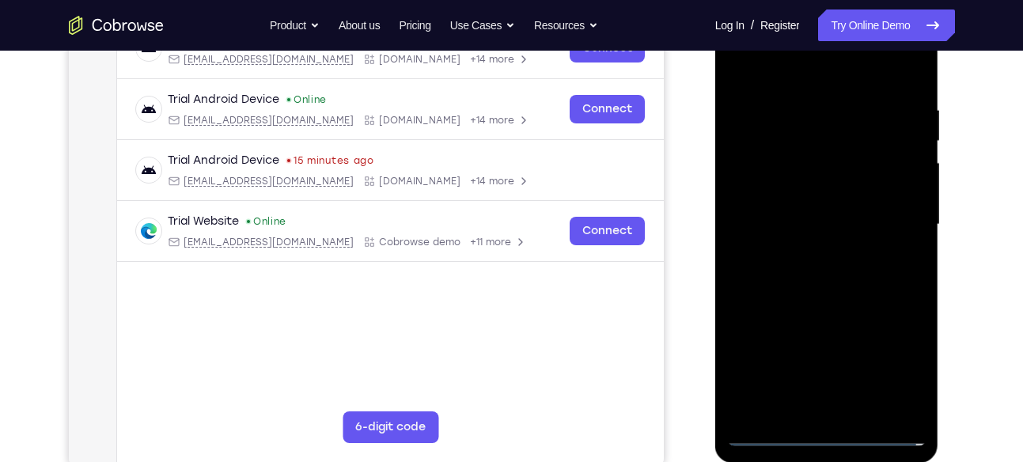
click at [830, 208] on div at bounding box center [826, 224] width 199 height 443
click at [815, 196] on div at bounding box center [826, 224] width 199 height 443
click at [831, 227] on div at bounding box center [826, 224] width 199 height 443
drag, startPoint x: 800, startPoint y: 80, endPoint x: 800, endPoint y: 9, distance: 70.4
click at [800, 9] on div at bounding box center [826, 224] width 199 height 443
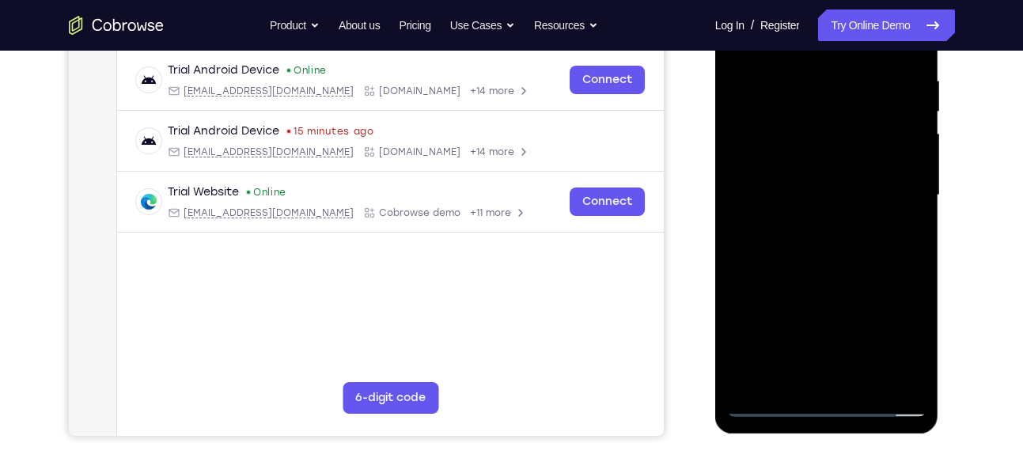
scroll to position [304, 0]
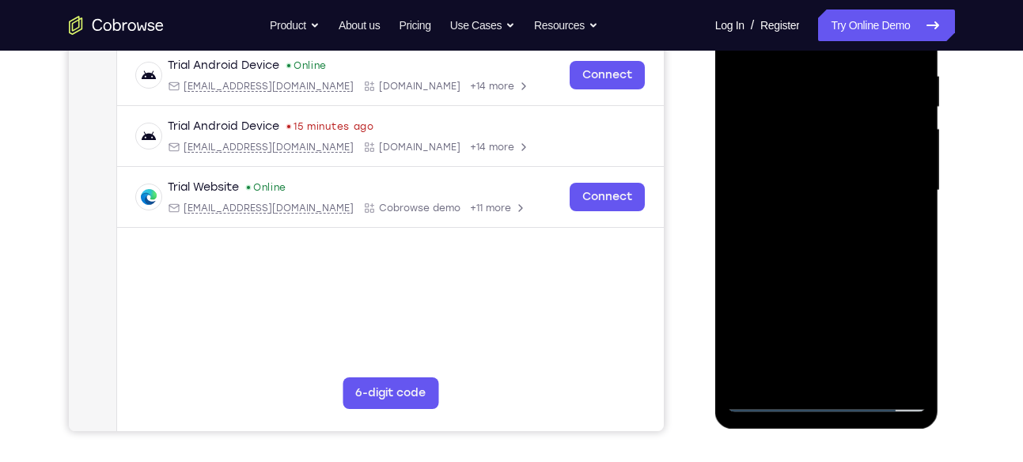
click at [767, 400] on div at bounding box center [826, 190] width 199 height 443
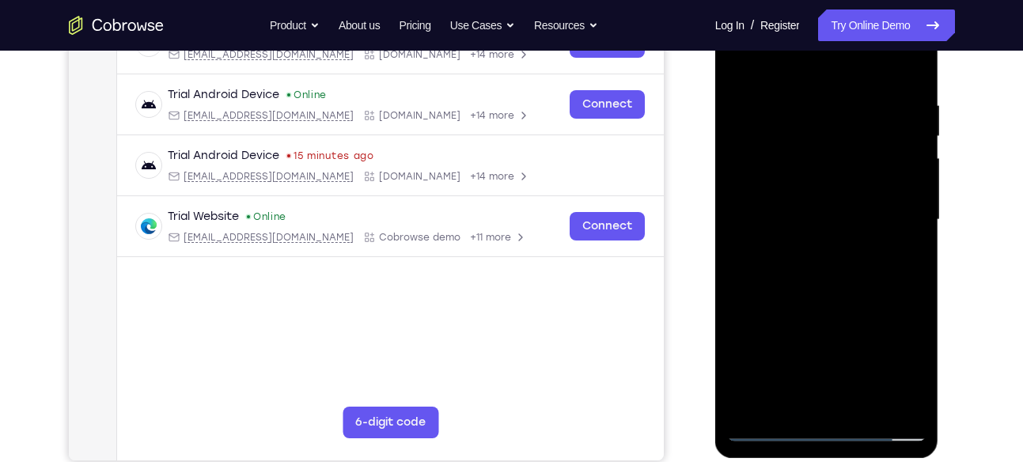
scroll to position [288, 0]
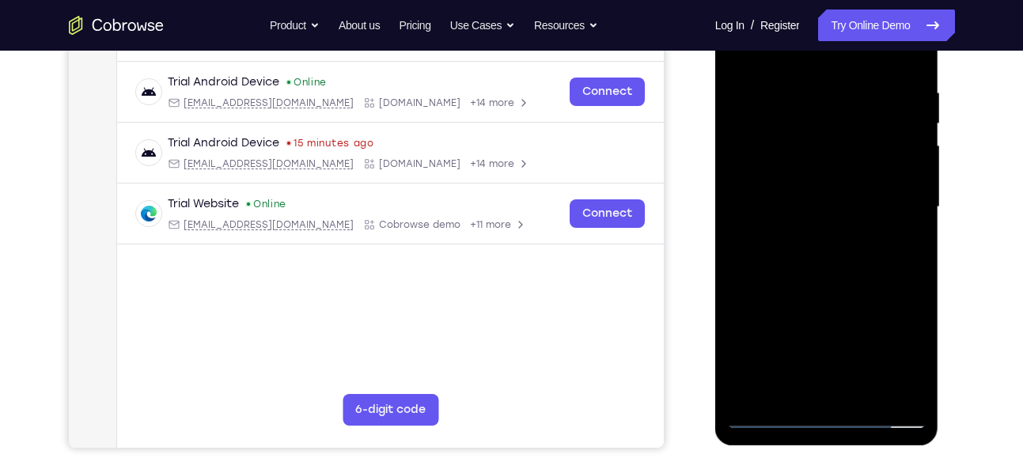
click at [886, 204] on div at bounding box center [826, 207] width 199 height 443
click at [815, 236] on div at bounding box center [826, 207] width 199 height 443
click at [824, 192] on div at bounding box center [826, 207] width 199 height 443
click at [825, 183] on div at bounding box center [826, 207] width 199 height 443
click at [815, 167] on div at bounding box center [826, 207] width 199 height 443
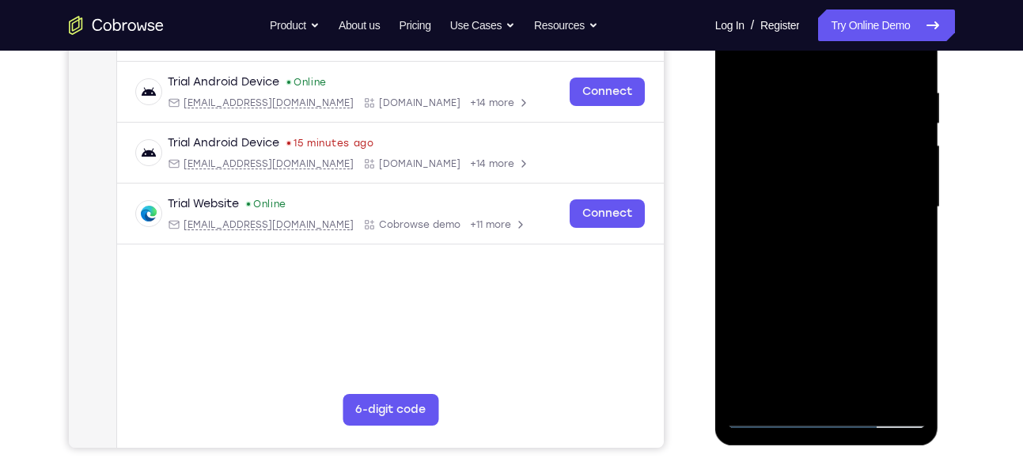
click at [811, 203] on div at bounding box center [826, 207] width 199 height 443
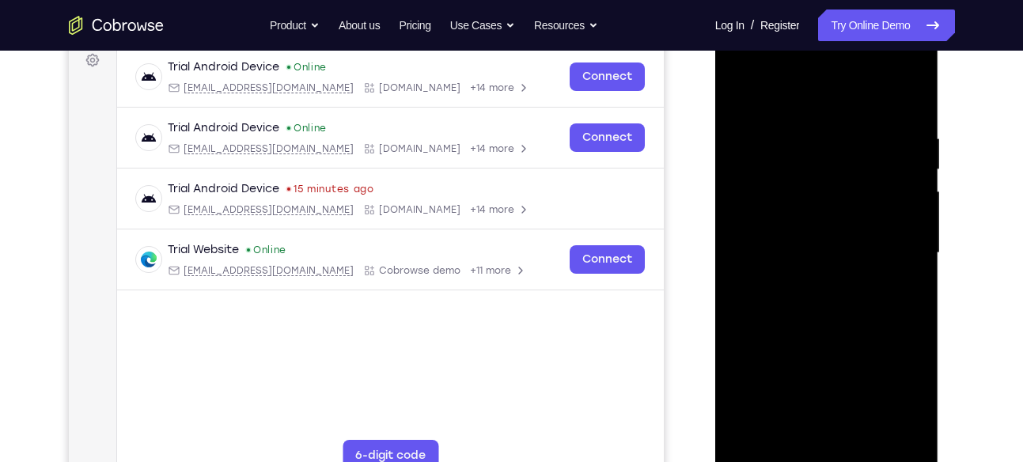
scroll to position [244, 0]
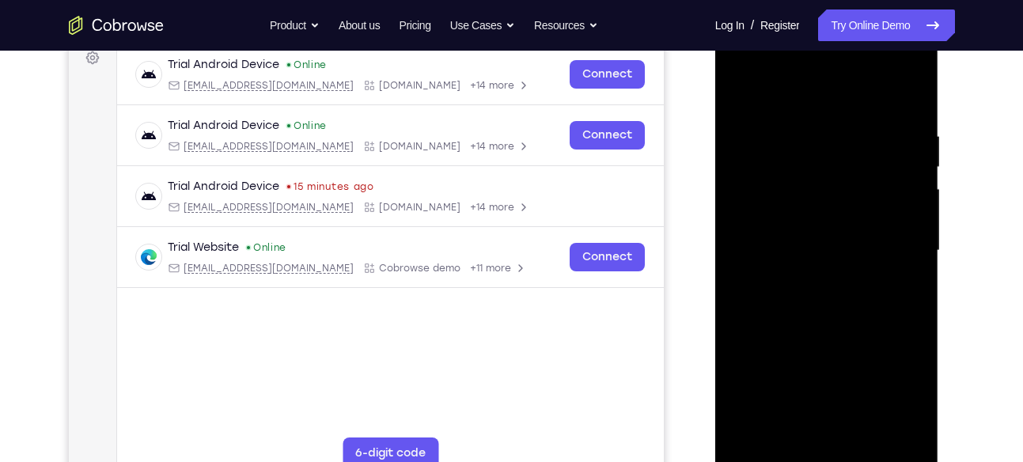
click at [830, 289] on div at bounding box center [826, 250] width 199 height 443
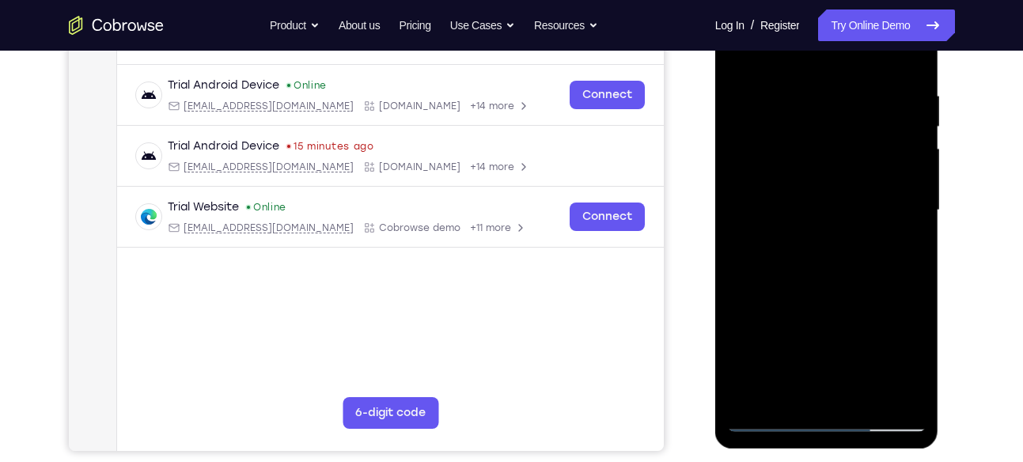
scroll to position [292, 0]
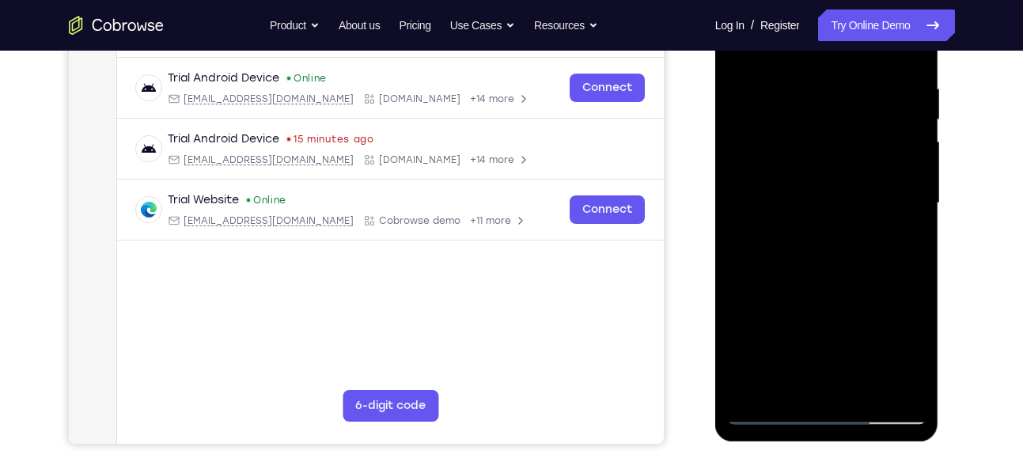
click at [853, 222] on div at bounding box center [826, 203] width 199 height 443
click at [836, 203] on div at bounding box center [826, 203] width 199 height 443
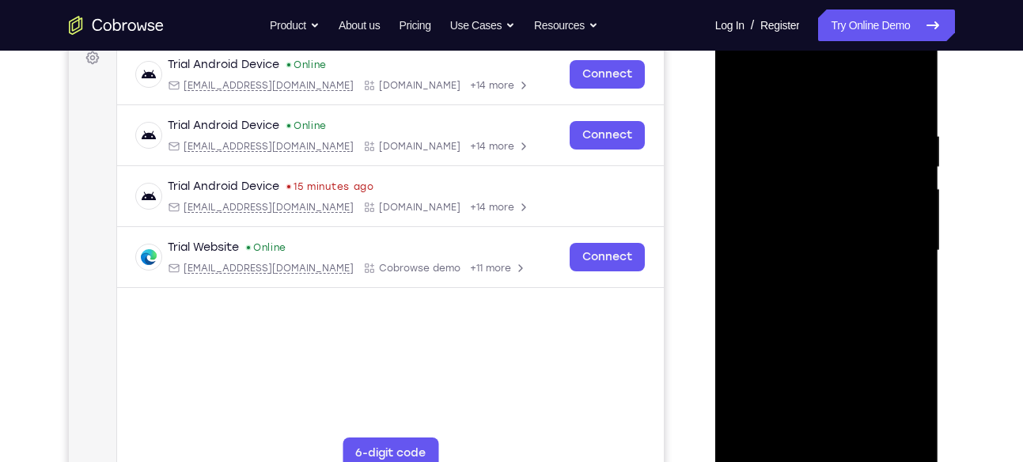
scroll to position [246, 0]
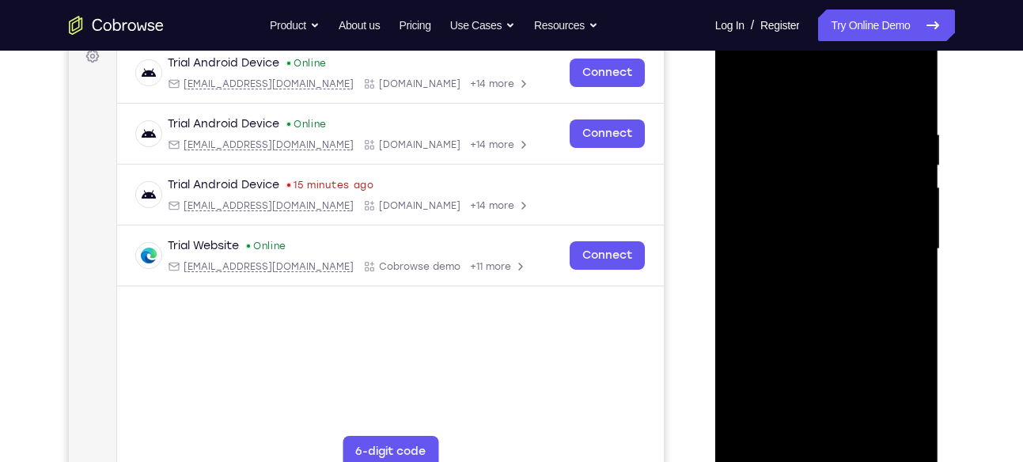
click at [827, 293] on div at bounding box center [826, 249] width 199 height 443
click at [853, 264] on div at bounding box center [826, 249] width 199 height 443
click at [829, 244] on div at bounding box center [826, 249] width 199 height 443
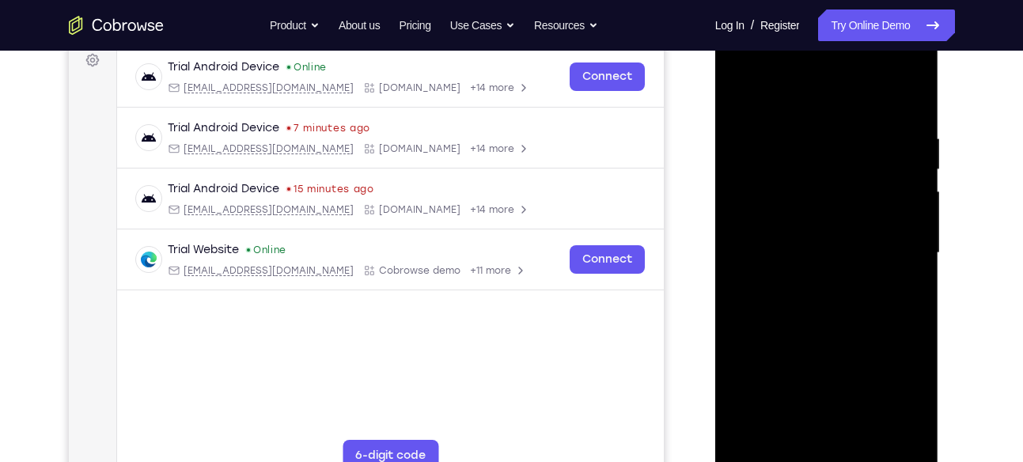
scroll to position [235, 0]
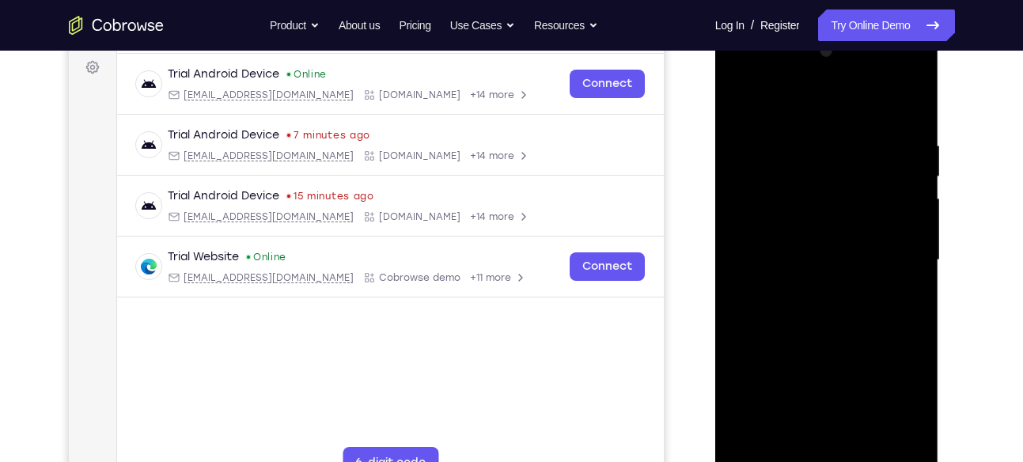
click at [826, 302] on div at bounding box center [826, 260] width 199 height 443
click at [741, 77] on div at bounding box center [826, 260] width 199 height 443
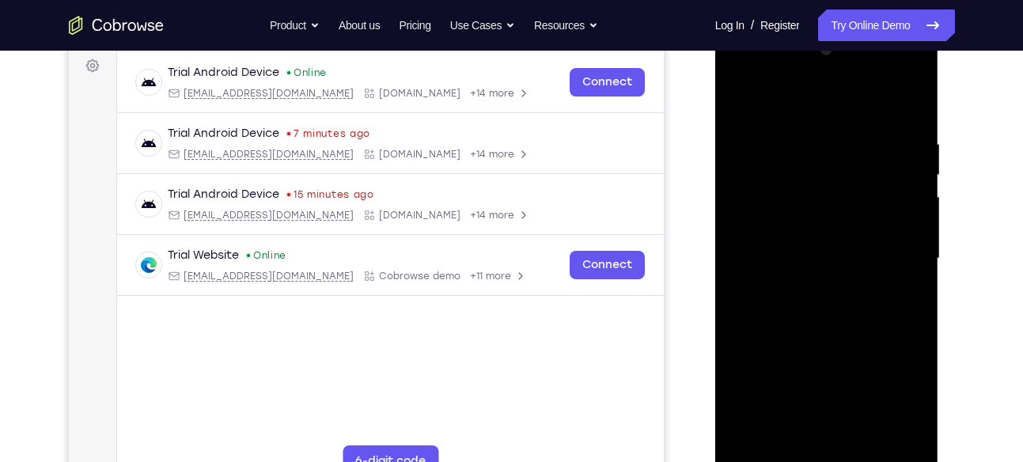
scroll to position [251, 0]
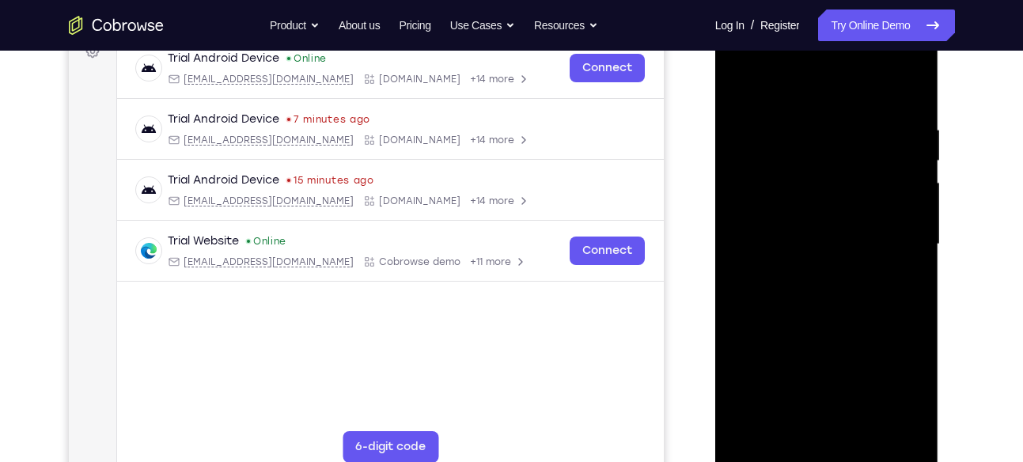
click at [735, 61] on div at bounding box center [826, 244] width 199 height 443
